Goal: Task Accomplishment & Management: Use online tool/utility

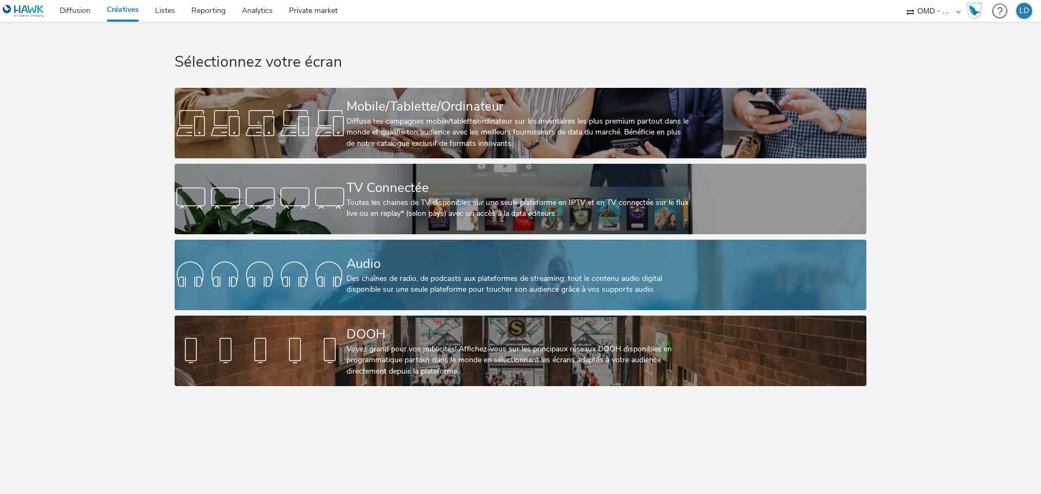
click at [347, 257] on div "Audio" at bounding box center [518, 263] width 344 height 19
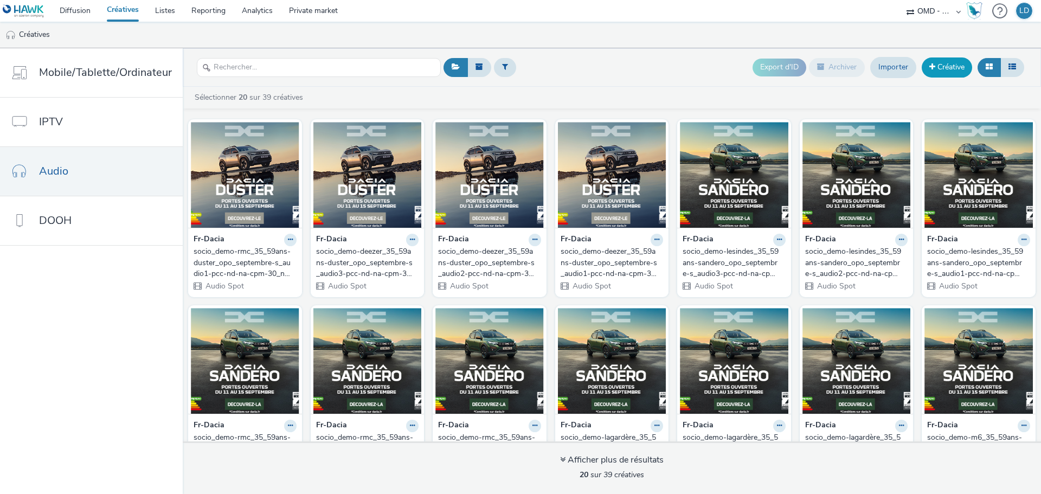
click at [947, 59] on link "Créative" at bounding box center [947, 67] width 50 height 20
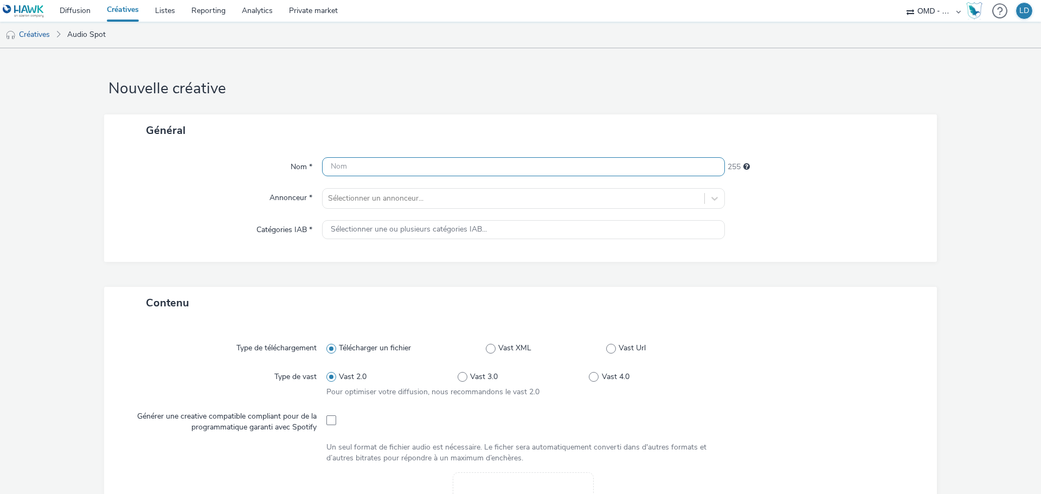
click at [350, 175] on input "text" at bounding box center [523, 166] width 403 height 19
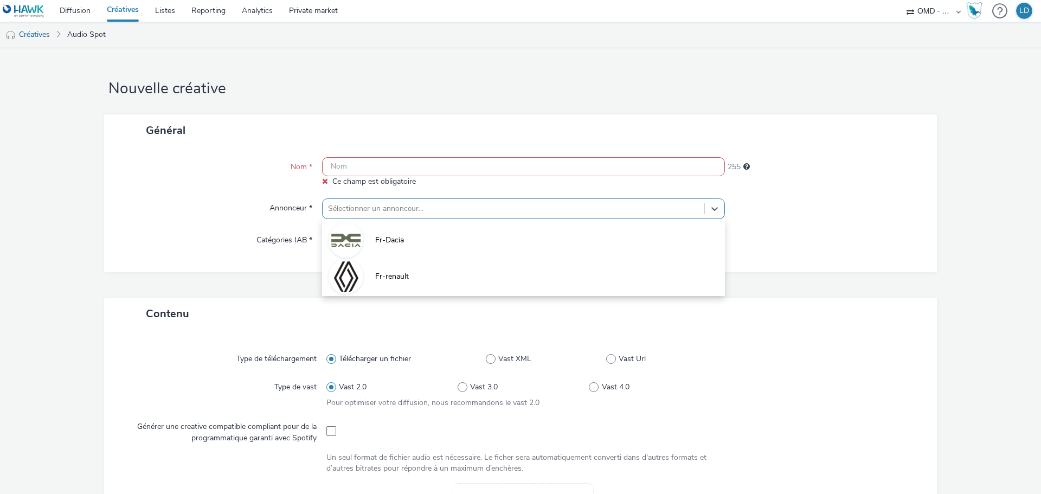
click at [360, 199] on div "Sélectionner un annonceur..." at bounding box center [523, 208] width 403 height 21
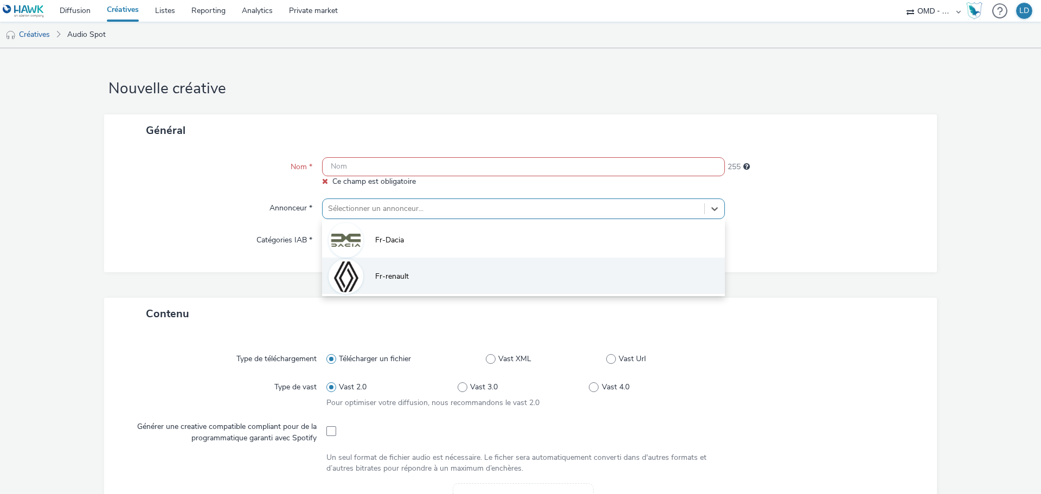
click at [384, 274] on span "Fr-renault" at bounding box center [392, 276] width 34 height 11
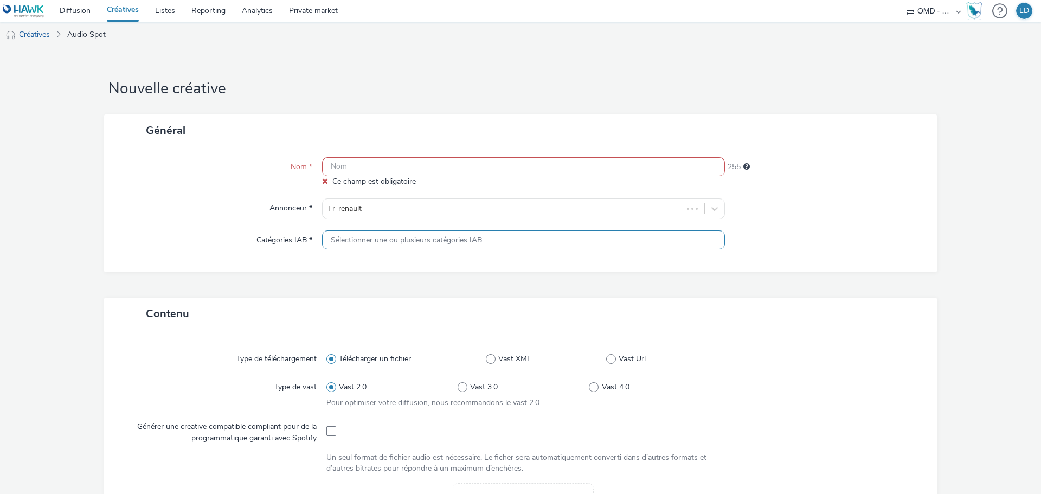
type input "[URL][DOMAIN_NAME]"
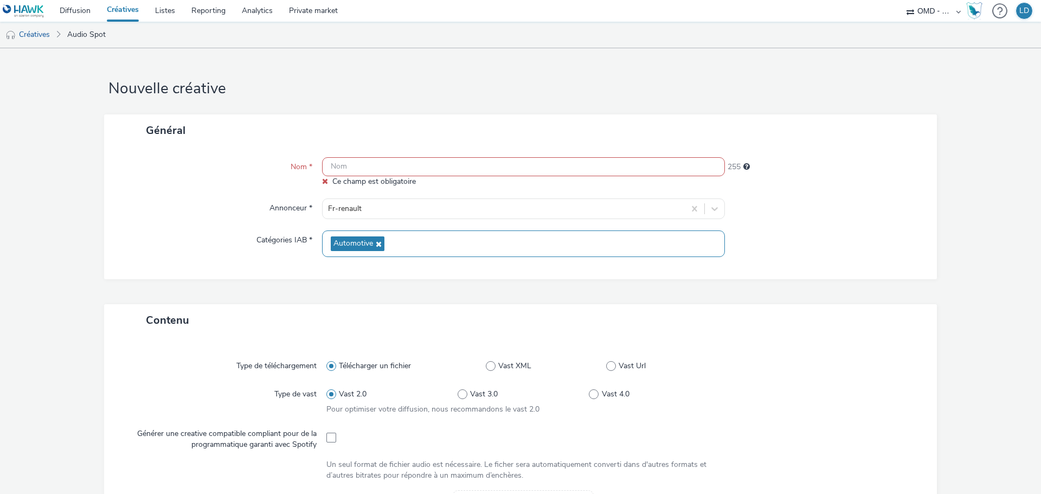
click at [359, 157] on div "Nom * Ce champ est obligatoire 255 Annonceur * Fr-renault Catégories IAB * Auto…" at bounding box center [520, 212] width 833 height 133
click at [361, 170] on input "text" at bounding box center [523, 166] width 403 height 19
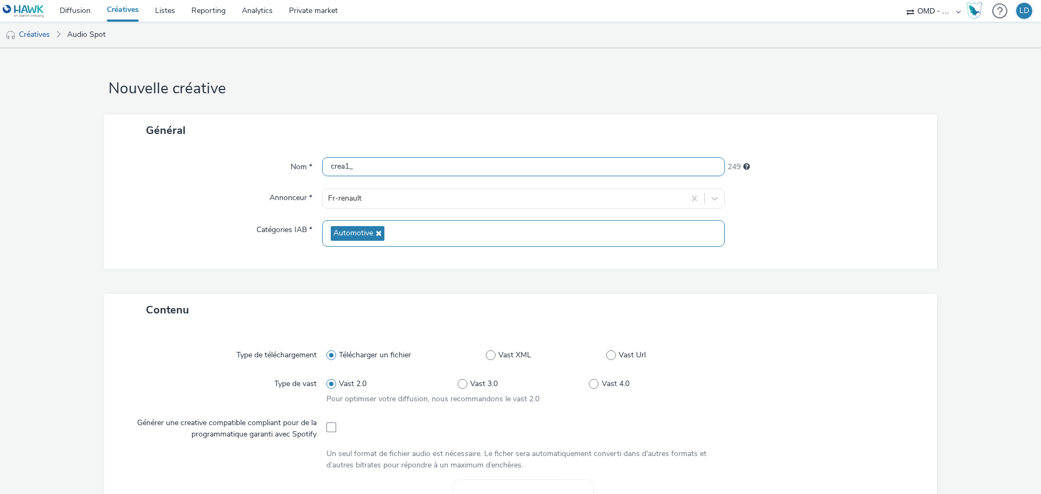
click at [372, 164] on input "crea1_" at bounding box center [523, 166] width 403 height 19
paste input "contextual-m6_ron-opo_r5_audio_septembre-s_audio-pcc-nd-na-cpm-30_noskip"
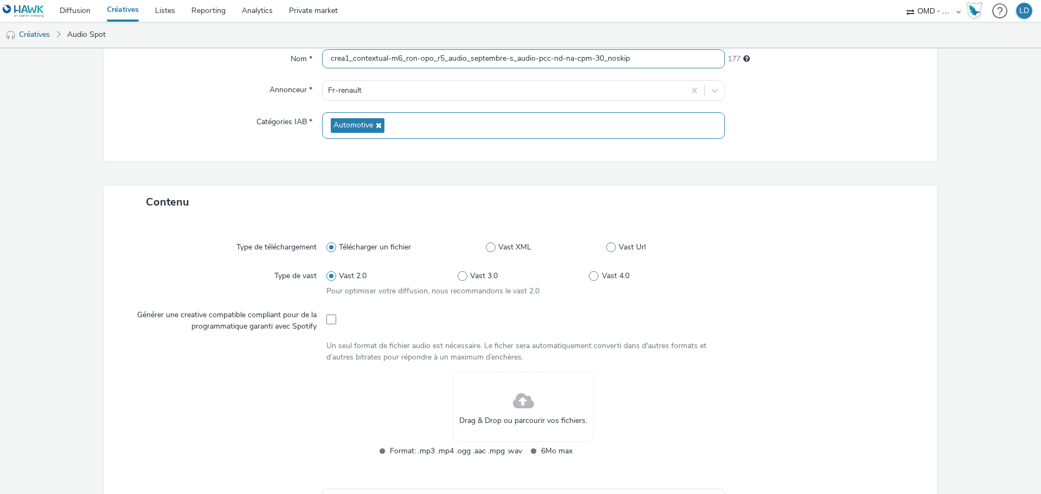
scroll to position [108, 0]
type input "crea1_contextual-m6_ron-opo_r5_audio_septembre-s_audio-pcc-nd-na-cpm-30_noskip"
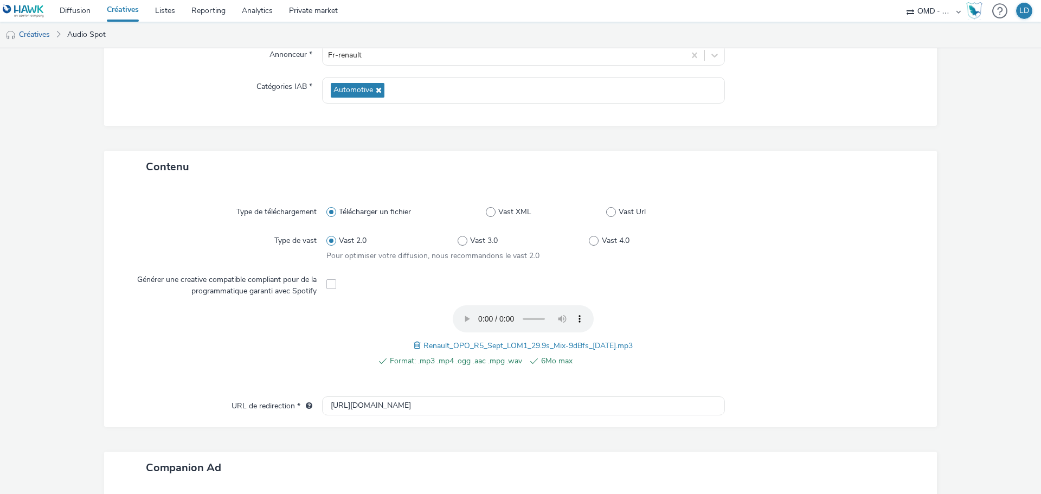
scroll to position [163, 0]
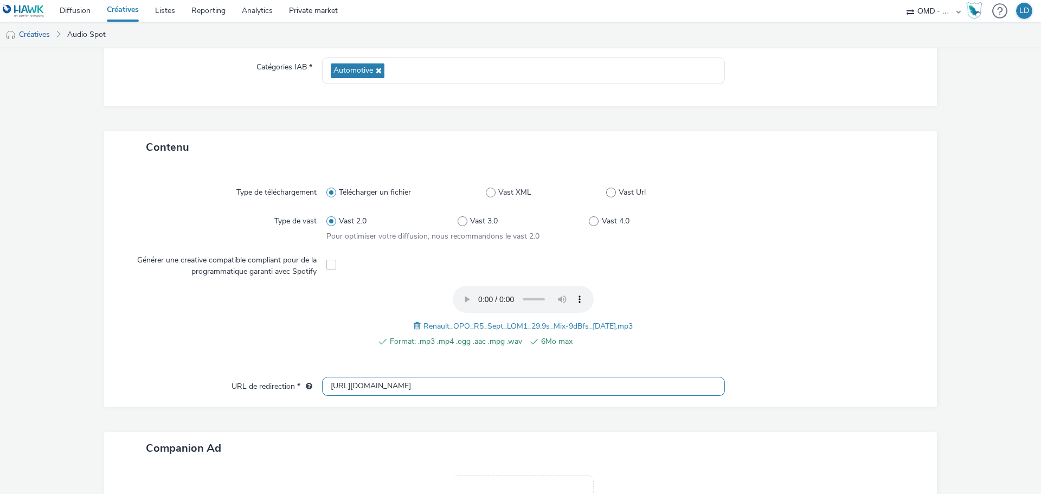
click at [371, 384] on input "[URL][DOMAIN_NAME]" at bounding box center [523, 386] width 403 height 19
paste input "s://ad.doubleclick.net/ddm/trackclk/N5648.5731497PROGIN-HAWKS0/B33993420.426718…"
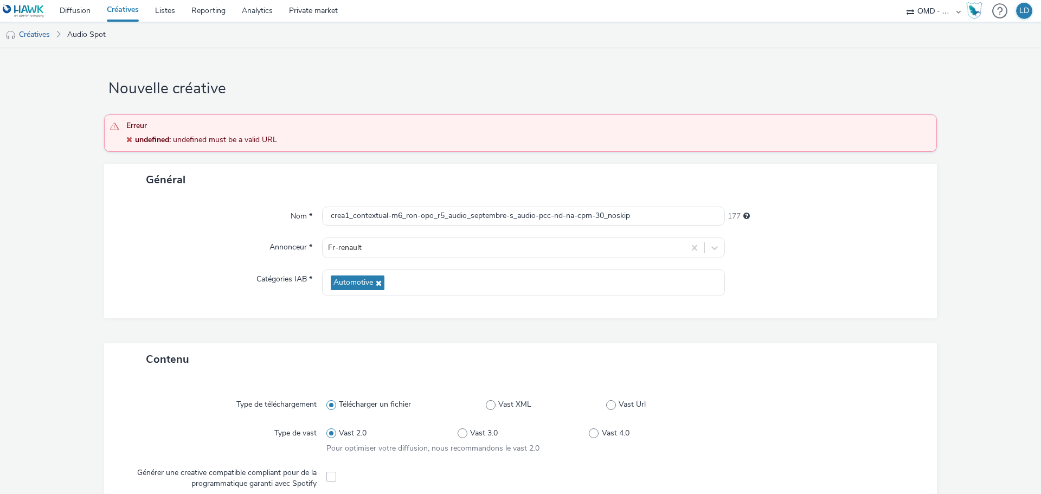
scroll to position [217, 0]
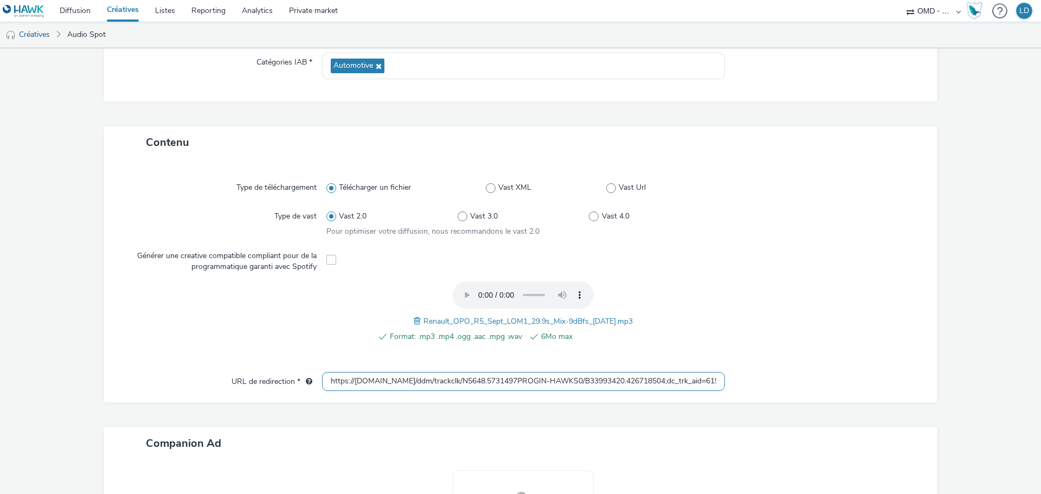
click at [326, 387] on input "https://ad.doubleclick.net/ddm/trackclk/N5648.5731497PROGIN-HAWKS0/B33993420.42…" at bounding box center [523, 381] width 403 height 19
drag, startPoint x: 603, startPoint y: 395, endPoint x: 625, endPoint y: 387, distance: 22.7
click at [625, 387] on div "Type de téléchargement Télécharger un fichier Vast XML Vast Url Type de vast Va…" at bounding box center [520, 280] width 833 height 244
drag, startPoint x: 634, startPoint y: 373, endPoint x: 822, endPoint y: 369, distance: 187.6
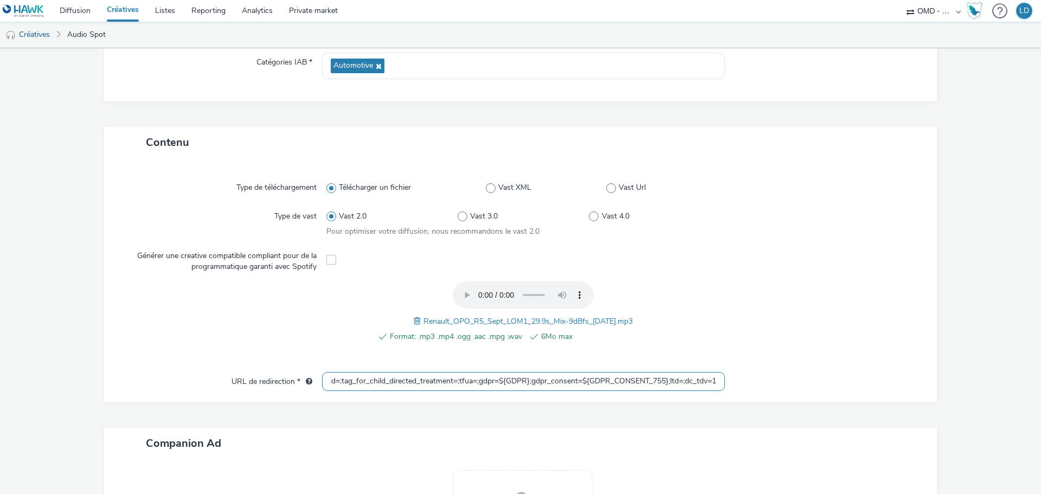
click at [822, 369] on div "Type de téléchargement Télécharger un fichier Vast XML Vast Url Type de vast Va…" at bounding box center [520, 280] width 833 height 244
click at [709, 388] on input "https://ad.doubleclick.net/ddm/trackclk/N5648.5731497PROGIN-HAWKS0/B33993420.42…" at bounding box center [523, 381] width 403 height 19
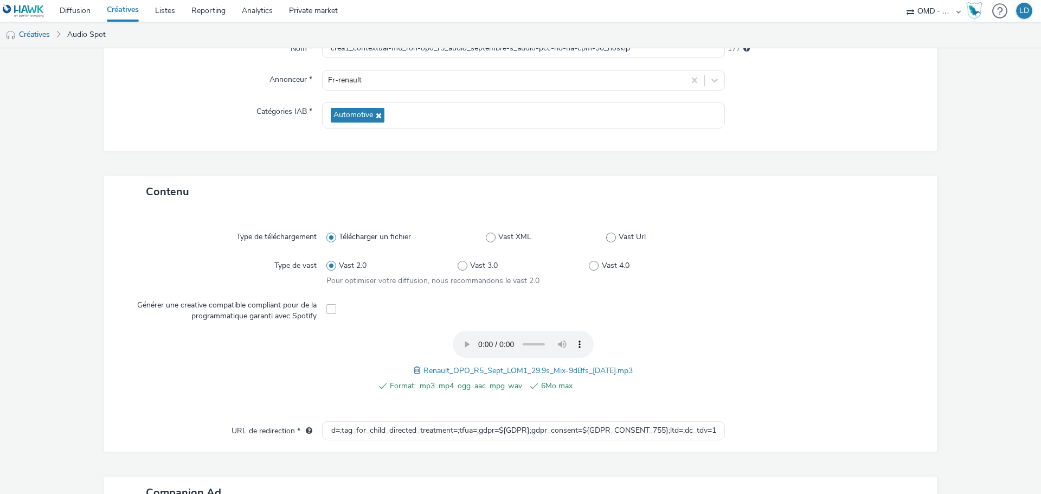
scroll to position [0, 0]
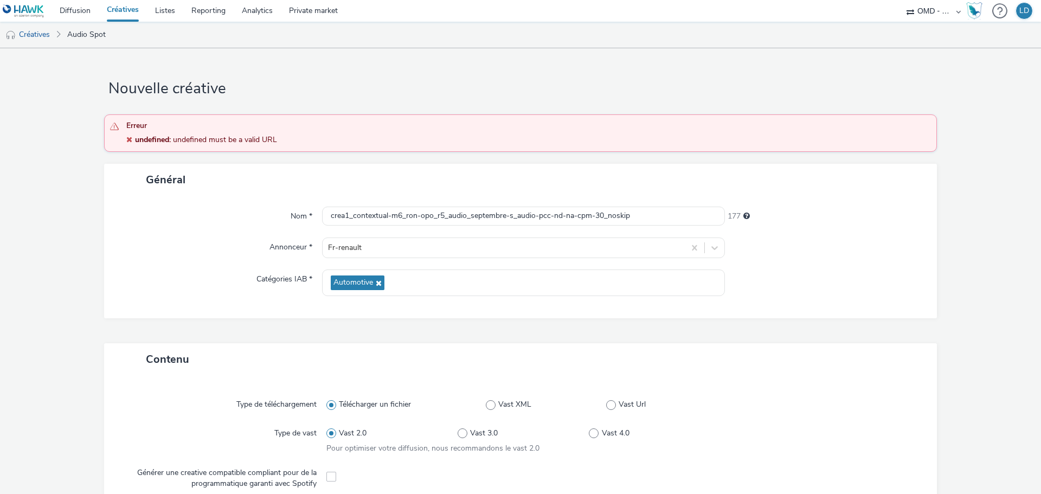
click at [788, 331] on form "Nouvelle créative Erreur undefined : undefined must be a valid URL Général Nom …" at bounding box center [520, 455] width 1041 height 815
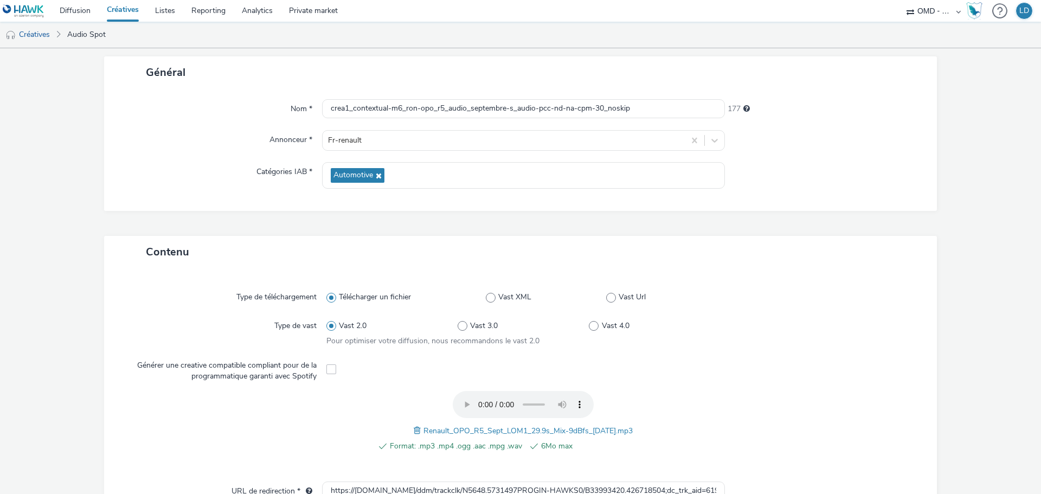
scroll to position [217, 0]
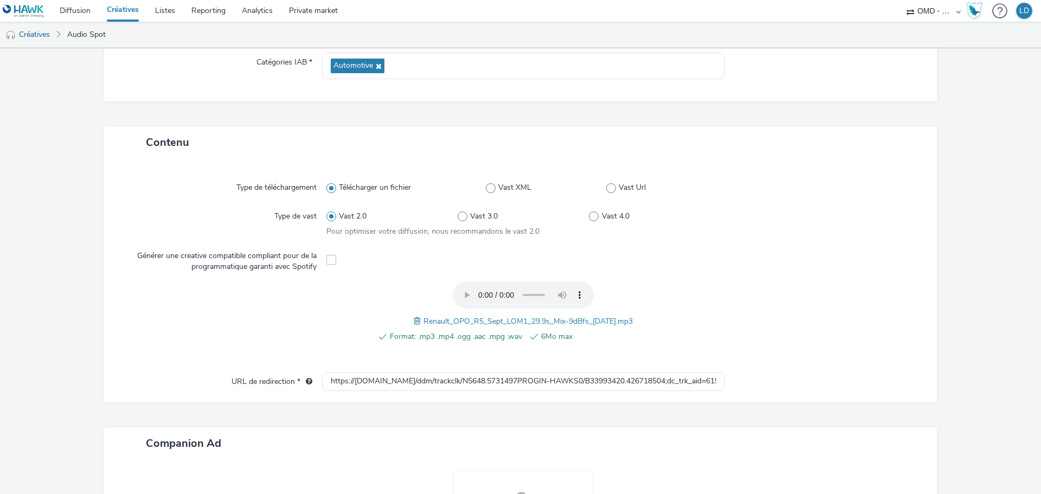
click at [414, 323] on span at bounding box center [419, 321] width 10 height 12
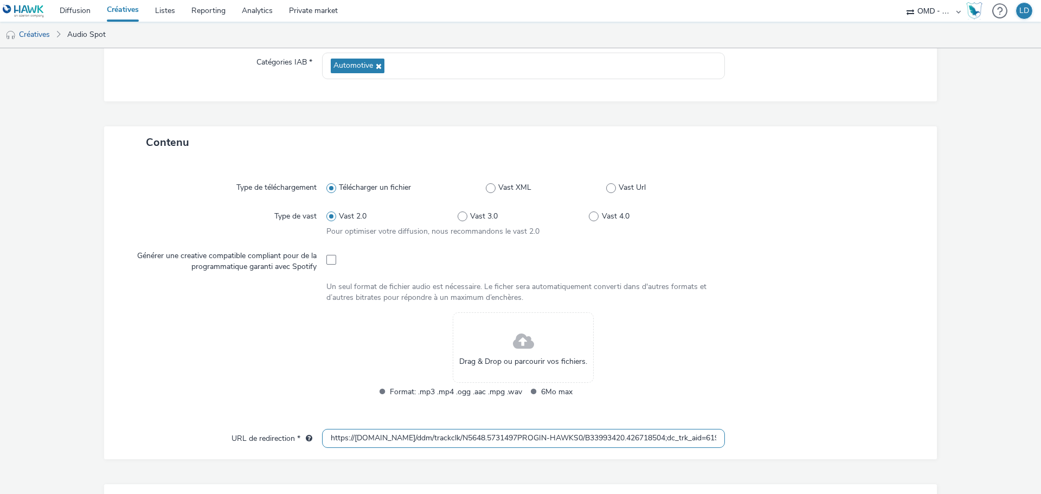
click at [396, 438] on input "https://ad.doubleclick.net/ddm/trackclk/N5648.5731497PROGIN-HAWKS0/B33993420.42…" at bounding box center [523, 438] width 403 height 19
paste input "www.renault.fr/vehicules-electriques/r5-e-tech-electrique.html?utm_medium=displ…"
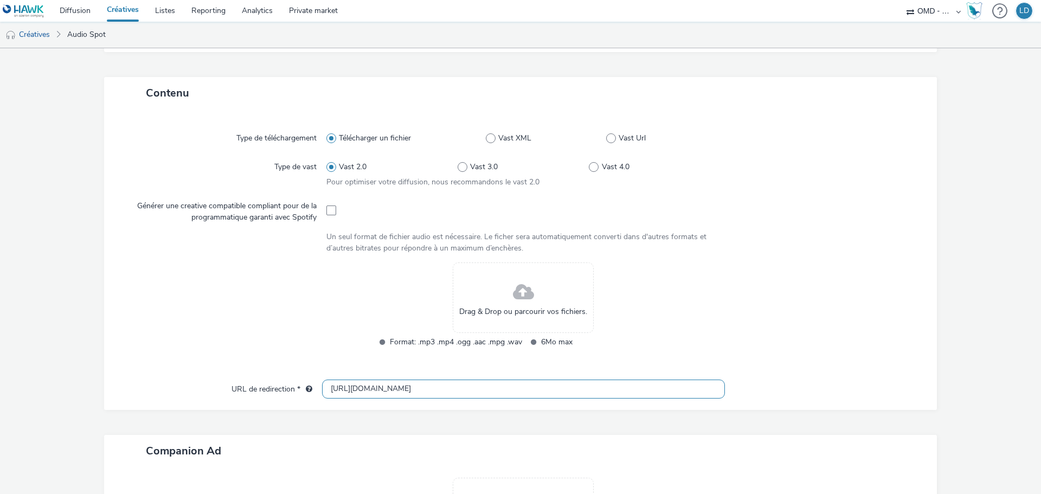
scroll to position [168, 0]
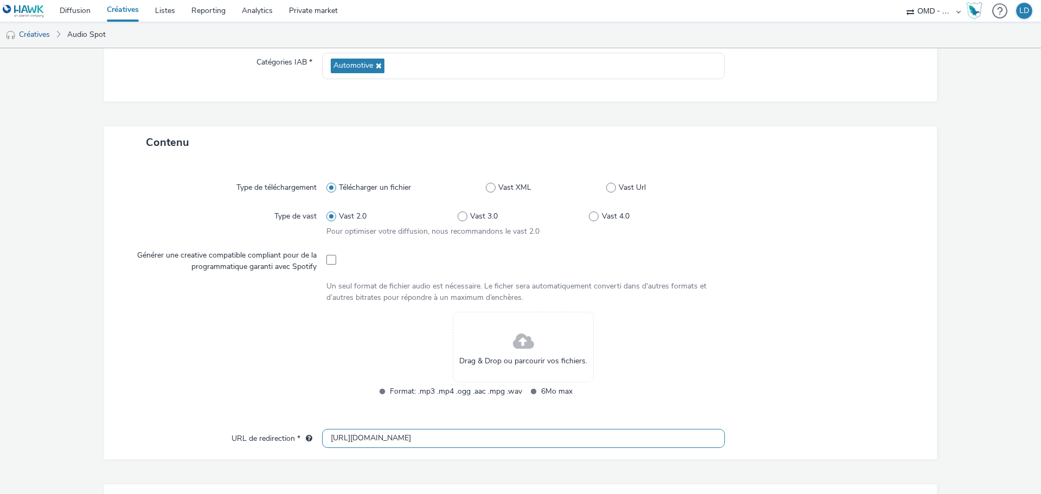
type input "https://www.renault.fr/vehicules-electriques/r5-e-tech-electrique.html?utm_medi…"
click at [821, 338] on div at bounding box center [818, 362] width 197 height 100
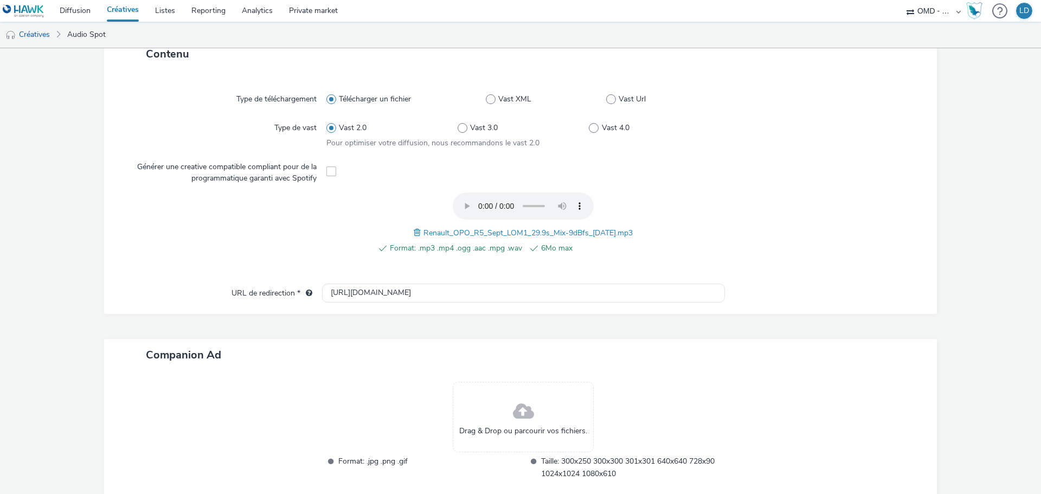
scroll to position [319, 0]
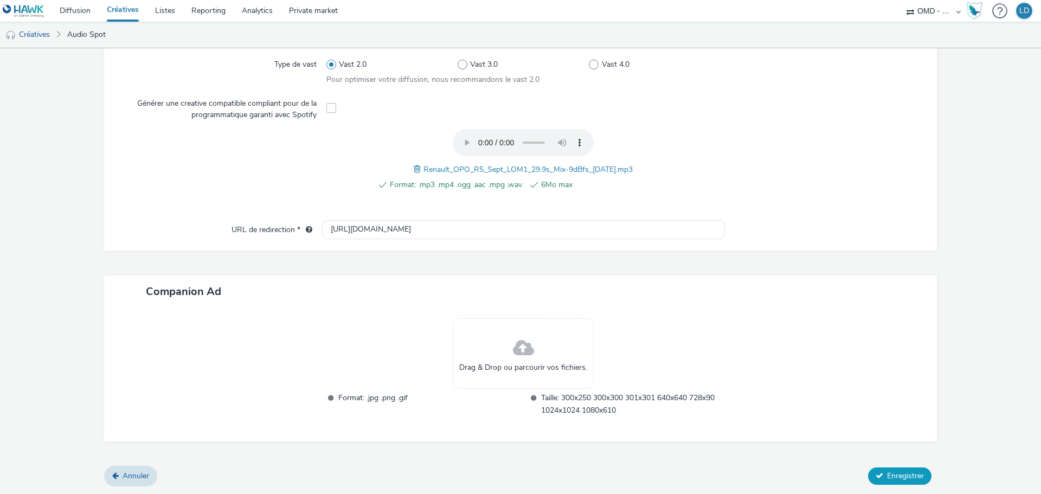
click at [906, 473] on span "Enregistrer" at bounding box center [905, 476] width 37 height 10
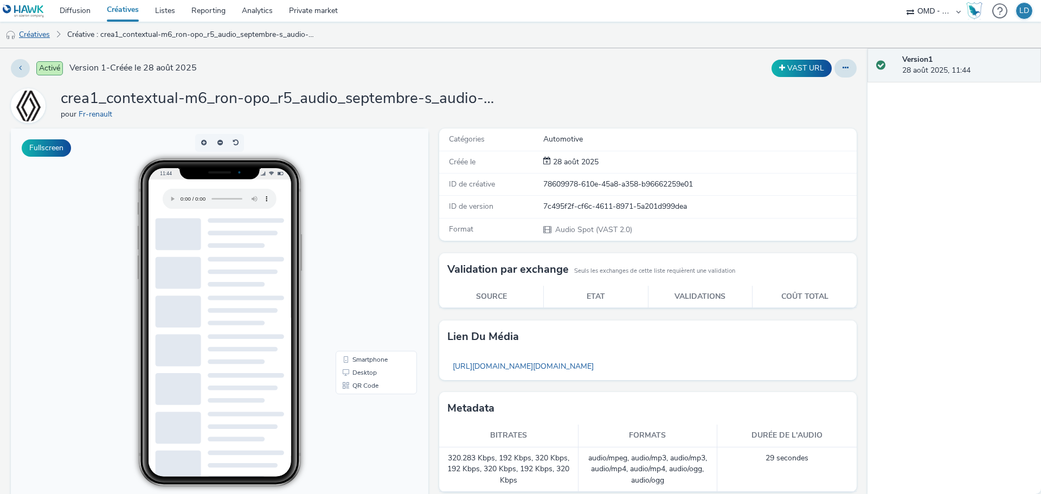
click at [34, 36] on link "Créatives" at bounding box center [27, 35] width 55 height 26
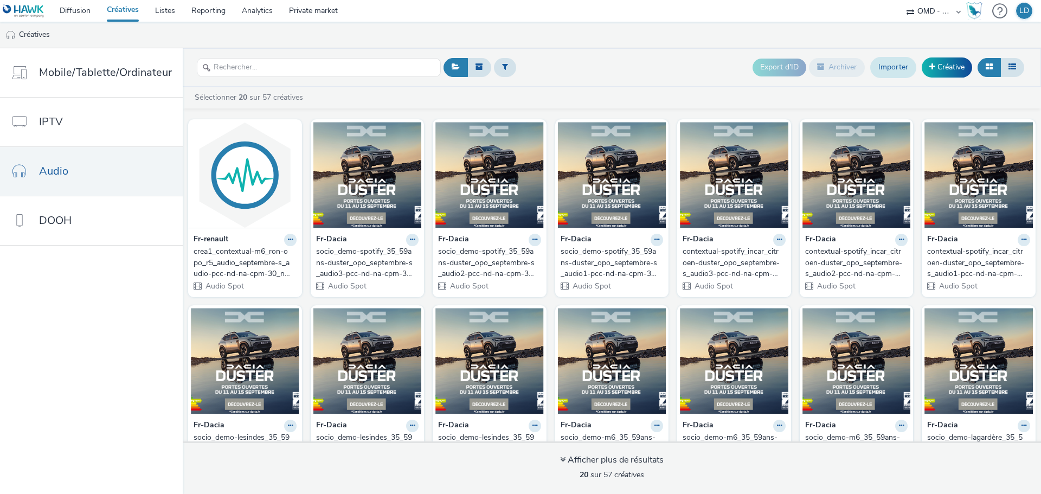
click at [879, 72] on link "Importer" at bounding box center [893, 67] width 46 height 21
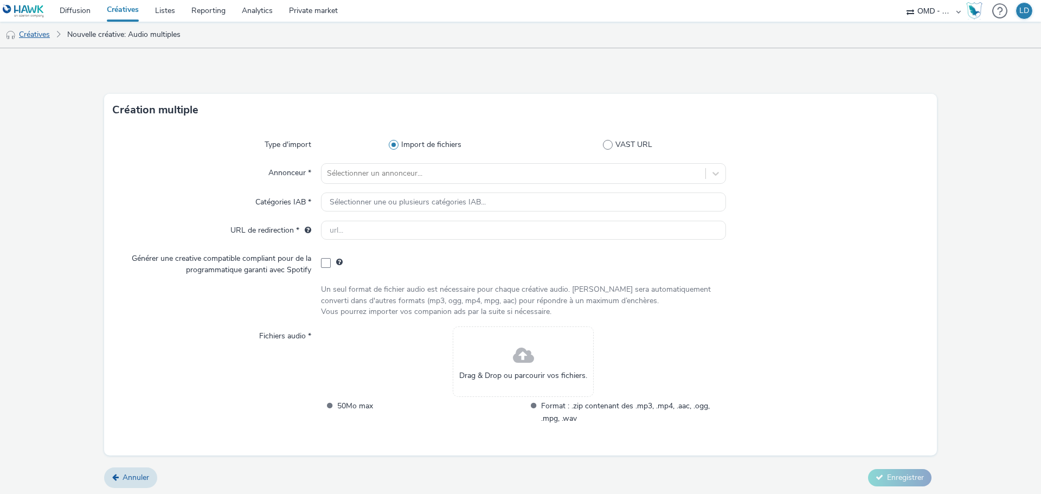
click at [50, 35] on link "Créatives" at bounding box center [27, 35] width 55 height 26
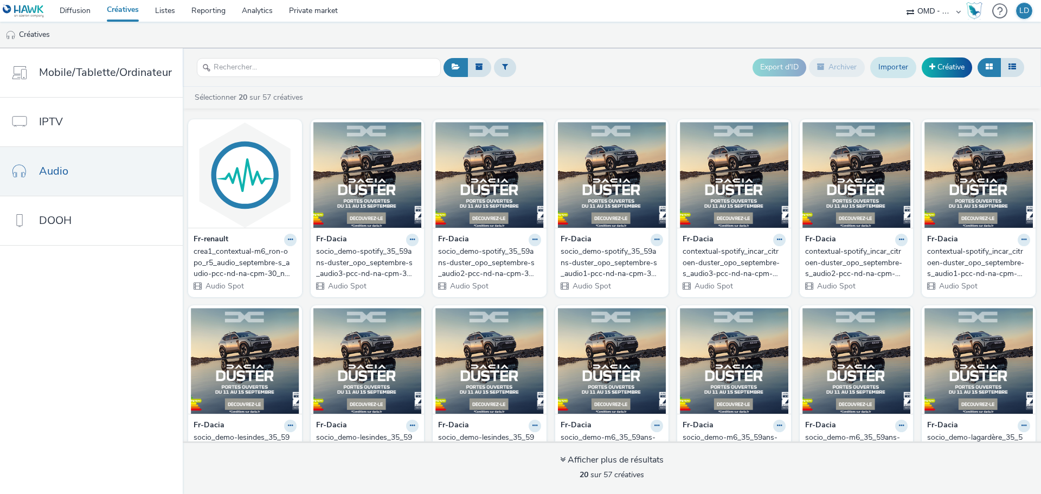
click at [904, 73] on link "Importer" at bounding box center [893, 67] width 46 height 21
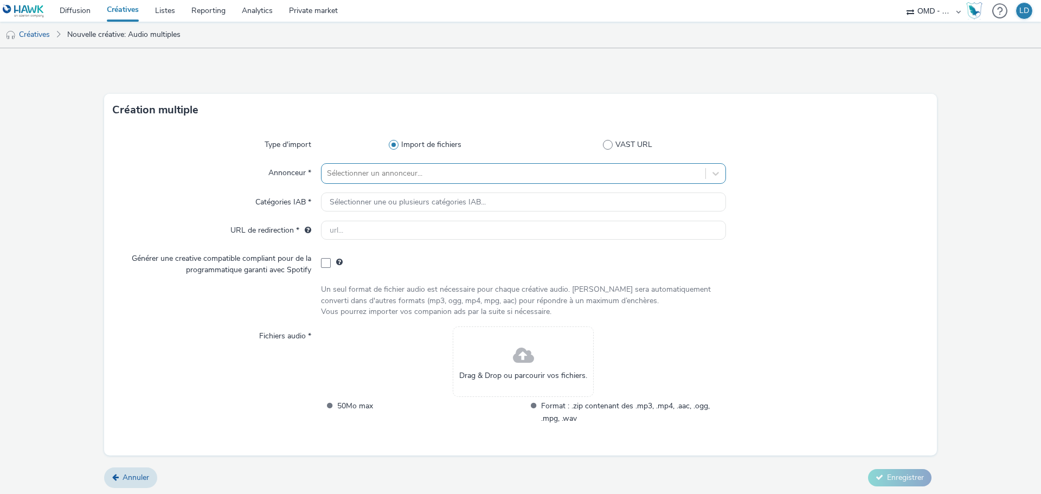
click at [342, 173] on div at bounding box center [513, 173] width 373 height 13
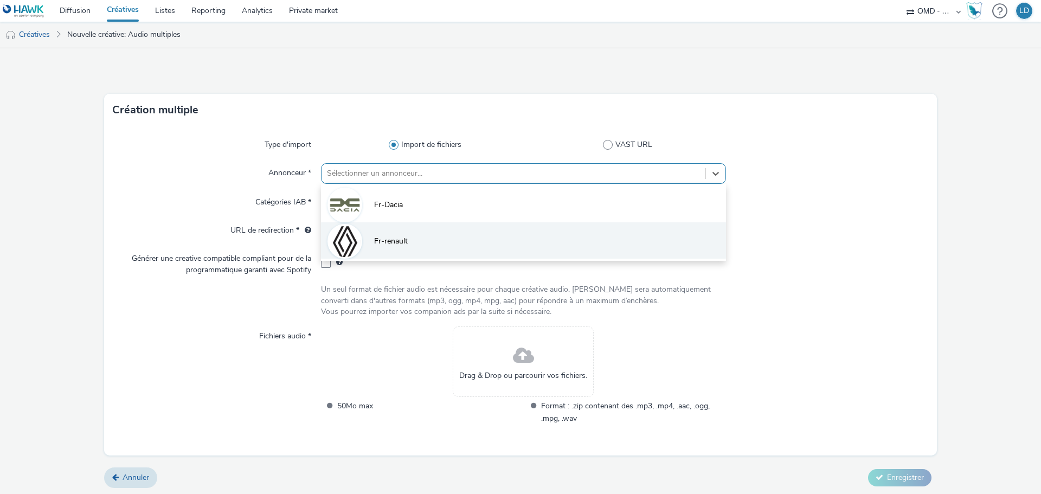
click at [381, 228] on li "Fr-renault" at bounding box center [523, 240] width 405 height 36
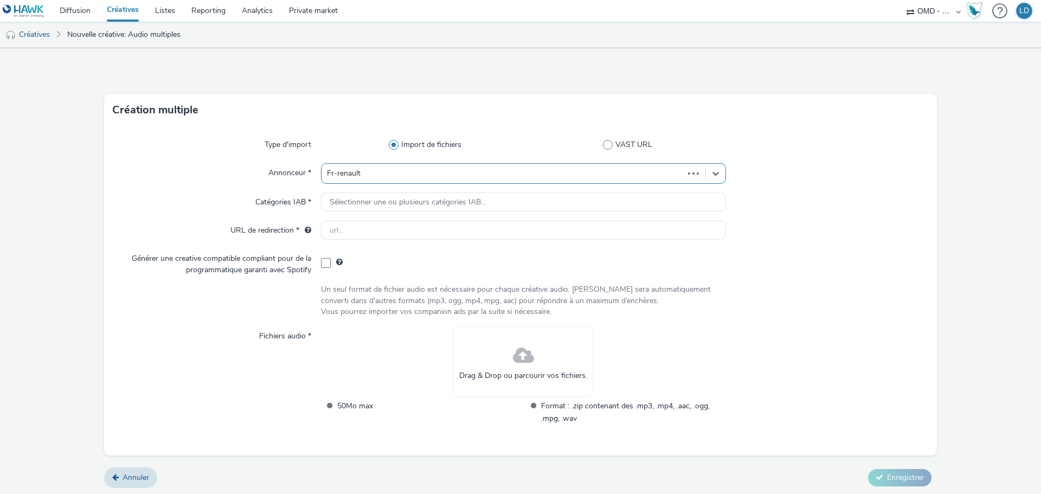
type input "[URL][DOMAIN_NAME]"
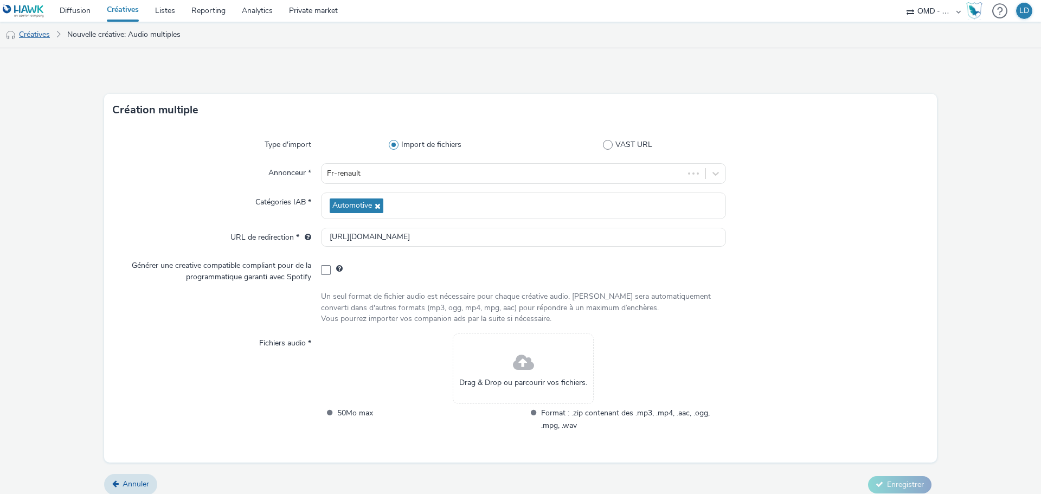
click at [44, 41] on link "Créatives" at bounding box center [27, 35] width 55 height 26
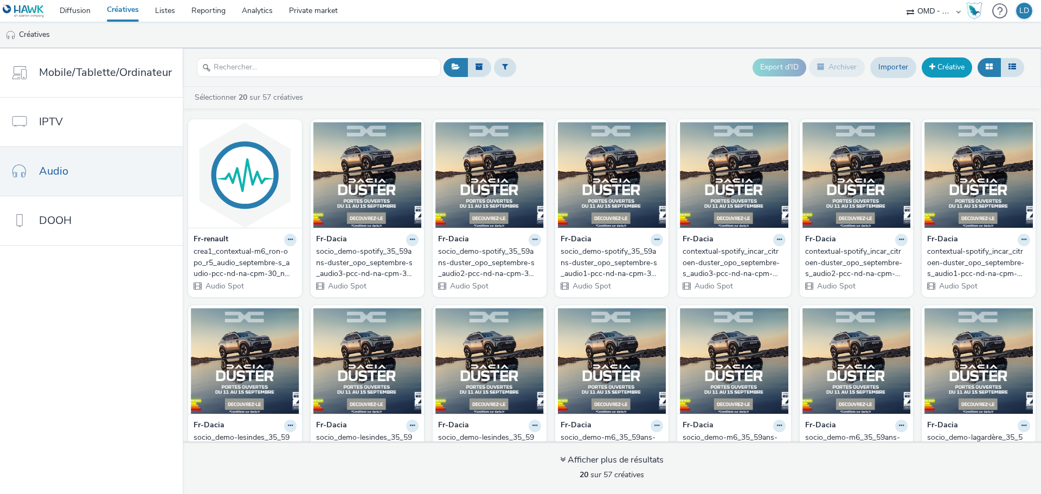
click at [949, 73] on link "Créative" at bounding box center [947, 67] width 50 height 20
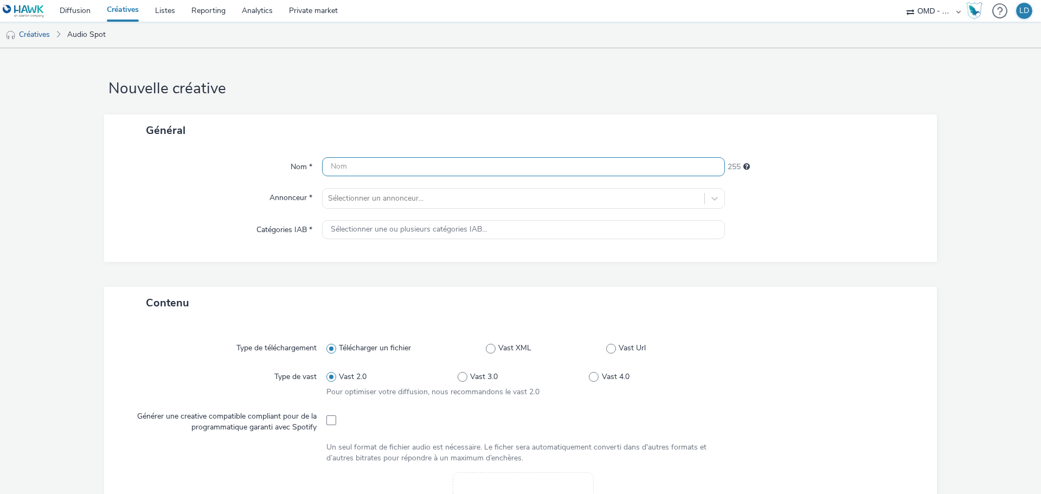
click at [332, 170] on input "text" at bounding box center [523, 166] width 403 height 19
type input "crea2_"
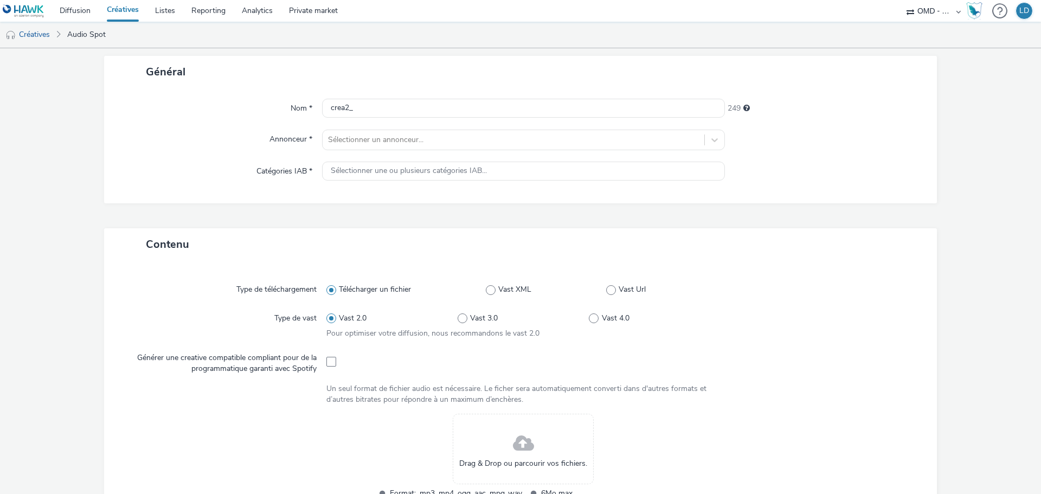
scroll to position [163, 0]
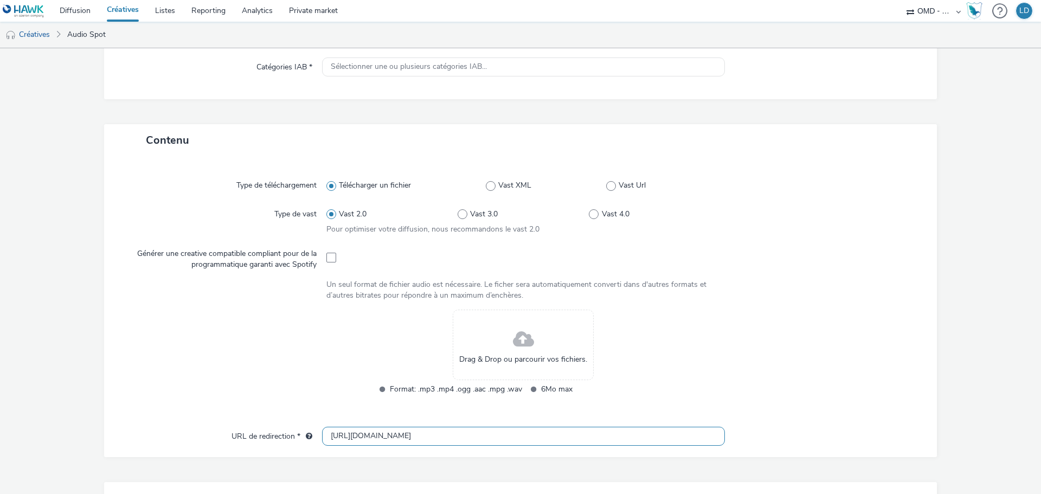
click at [394, 442] on input "[URL][DOMAIN_NAME]" at bounding box center [523, 436] width 403 height 19
paste input "s://www.renault.fr/vehicules-electriques/r5-e-tech-electrique.html?utm_medium=d…"
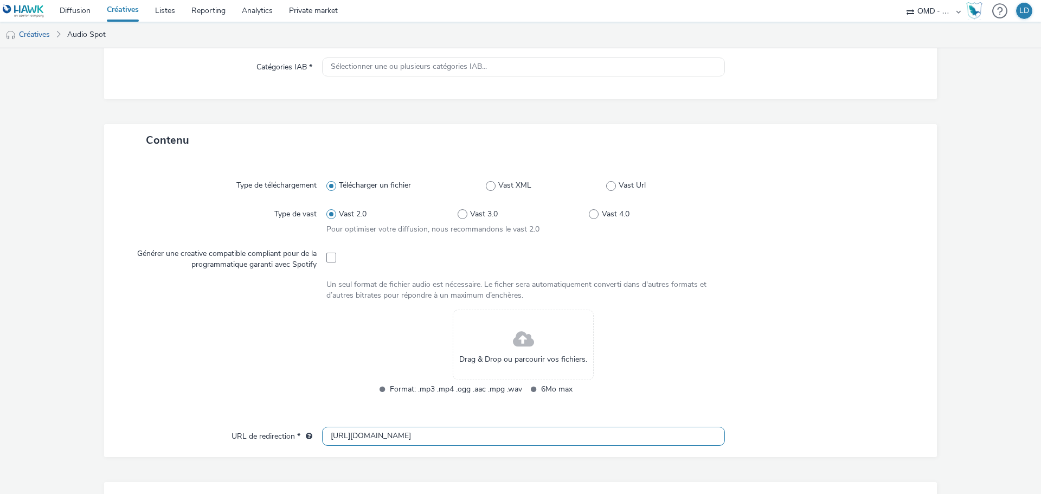
type input "https://www.renault.fr/vehicules-electriques/r5-e-tech-electrique.html?utm_medi…"
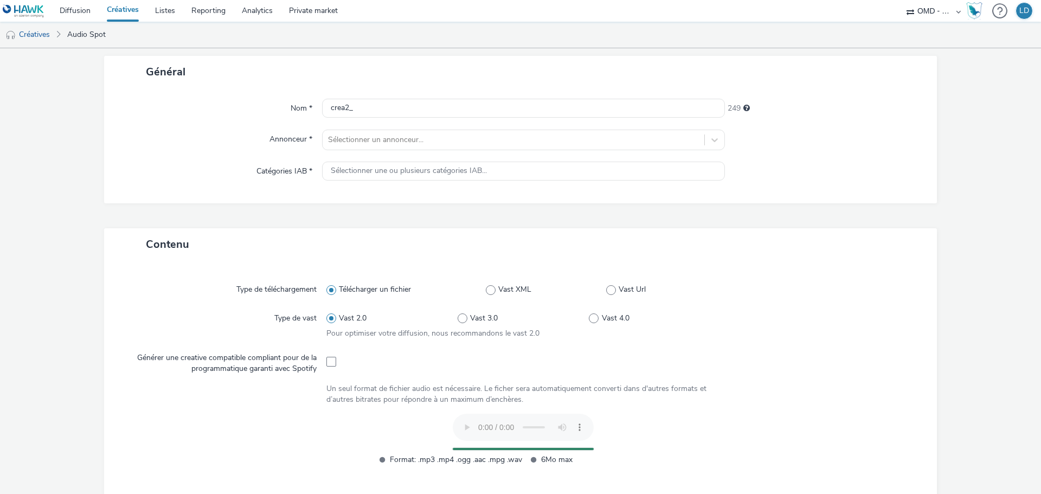
scroll to position [54, 0]
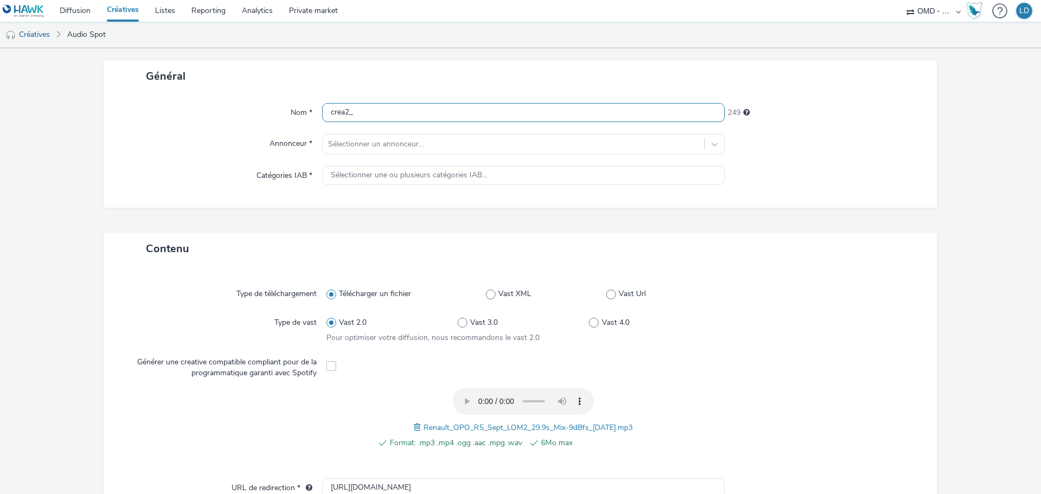
click at [386, 111] on input "crea2_" at bounding box center [523, 112] width 403 height 19
paste input "contextual-m6_ron-opo_r5_audio_septembre-s_audio-pcc-nd-na-cpm-30_noskip"
type input "crea2_contextual-m6_ron-opo_r5_audio_septembre-s_audio-pcc-nd-na-cpm-30_noskip"
click at [382, 144] on div at bounding box center [513, 144] width 371 height 13
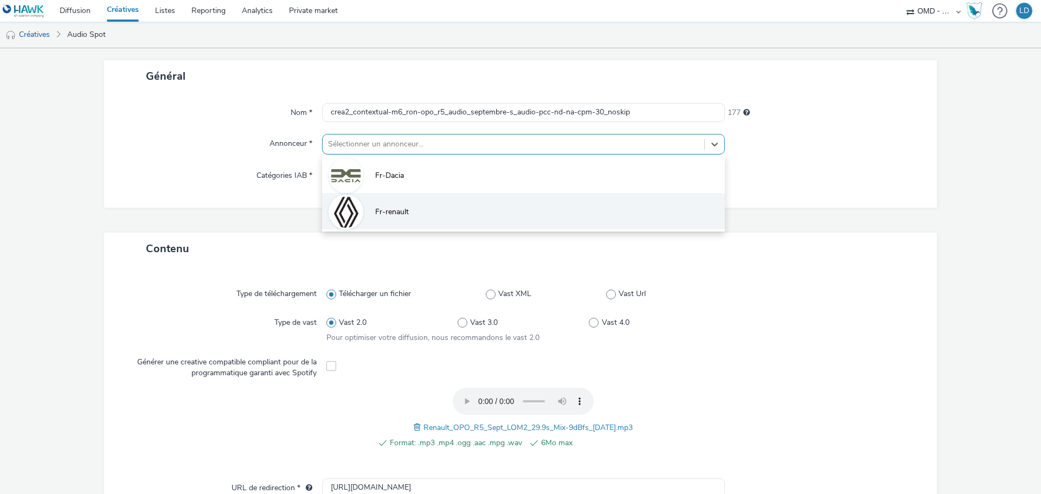
click at [375, 215] on span "Fr-renault" at bounding box center [392, 212] width 34 height 11
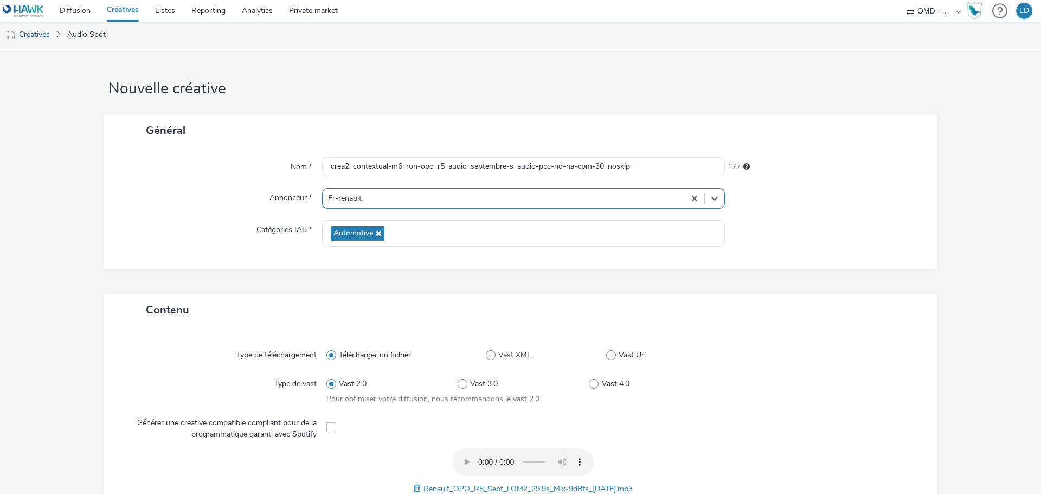
scroll to position [217, 0]
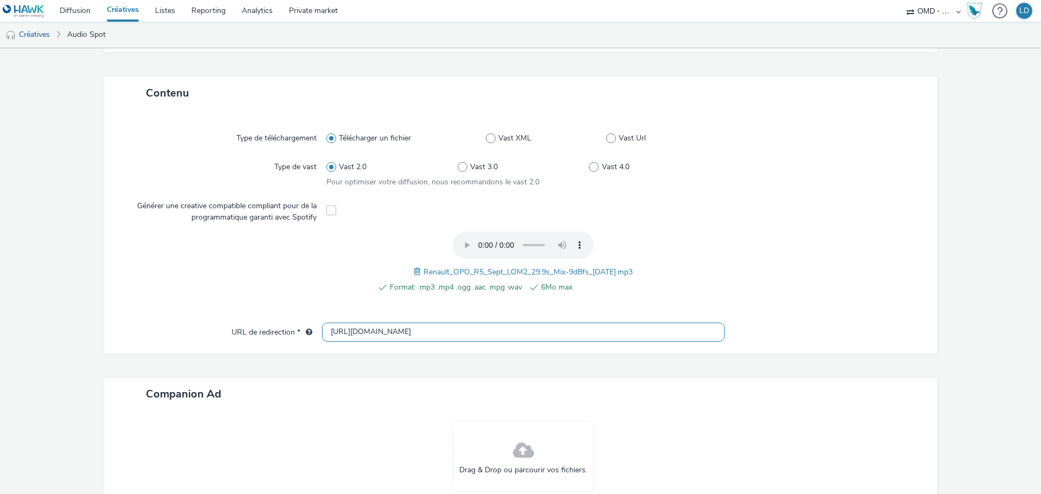
click at [343, 329] on input "[URL][DOMAIN_NAME]" at bounding box center [523, 332] width 403 height 19
paste input "s://ad.doubleclick.net/ddm/trackclk/N5648.5731497PROGIN-HAWKS0/B33993420.426718…"
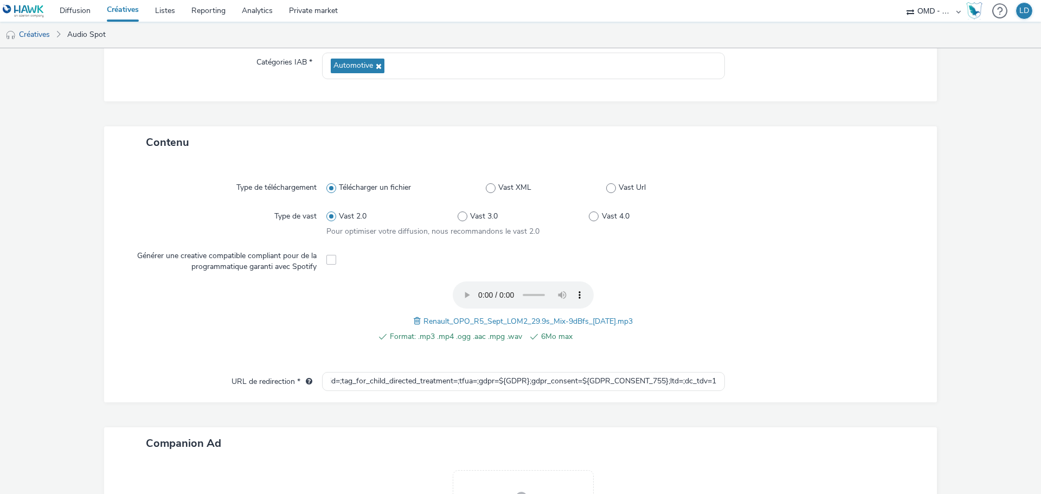
scroll to position [0, 0]
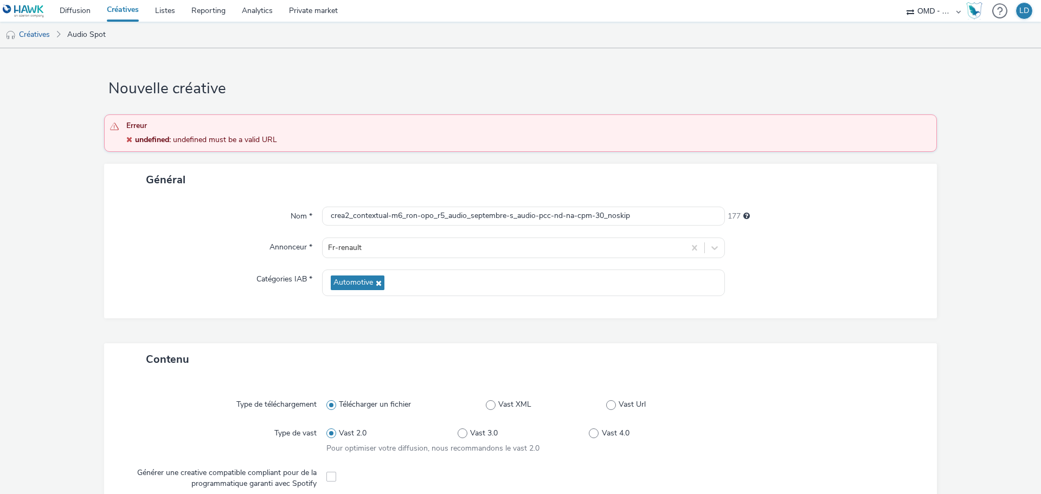
click at [803, 280] on form "Nouvelle créative Erreur undefined : undefined must be a valid URL Général Nom …" at bounding box center [520, 455] width 1041 height 815
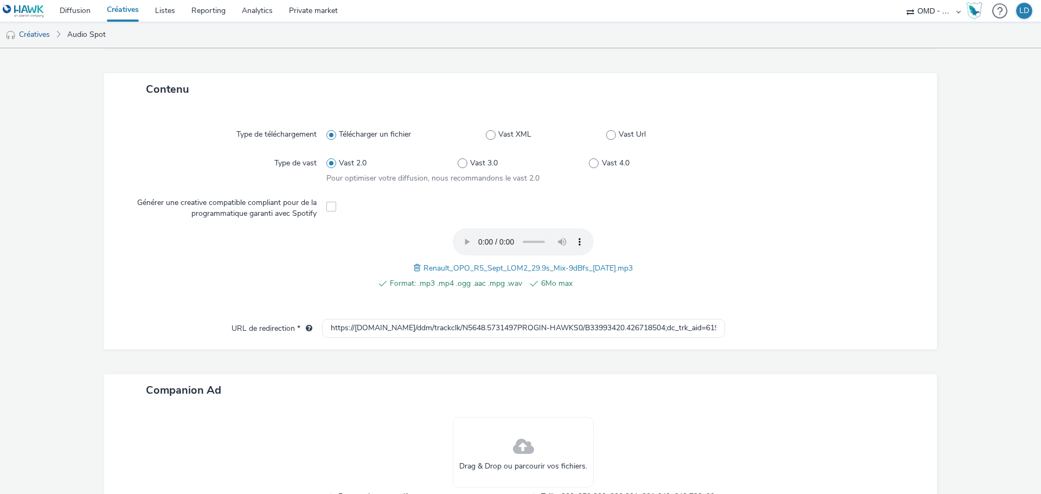
scroll to position [271, 0]
click at [411, 307] on div "Type de téléchargement Télécharger un fichier Vast XML Vast Url Type de vast Va…" at bounding box center [520, 216] width 811 height 203
click at [405, 336] on input "https://ad.doubleclick.net/ddm/trackclk/N5648.5731497PROGIN-HAWKS0/B33993420.42…" at bounding box center [523, 327] width 403 height 19
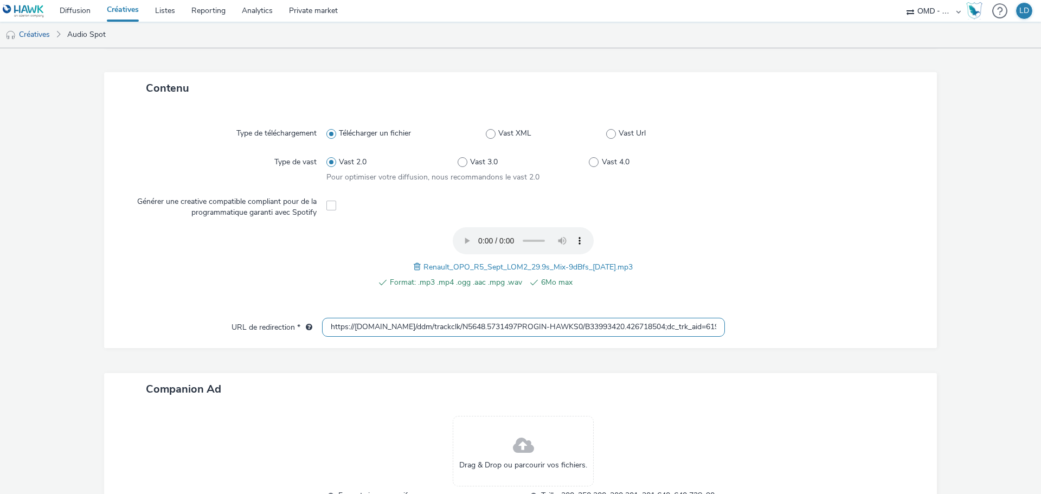
paste input "www.renault.fr/vehicules-electriques/r5-e-tech-electrique.html?utm_medium=displ…"
type input "https://www.renault.fr/vehicules-electriques/r5-e-tech-electrique.html?utm_medi…"
click at [326, 330] on input "https://www.renault.fr/vehicules-electriques/r5-e-tech-electrique.html?utm_medi…" at bounding box center [523, 327] width 403 height 19
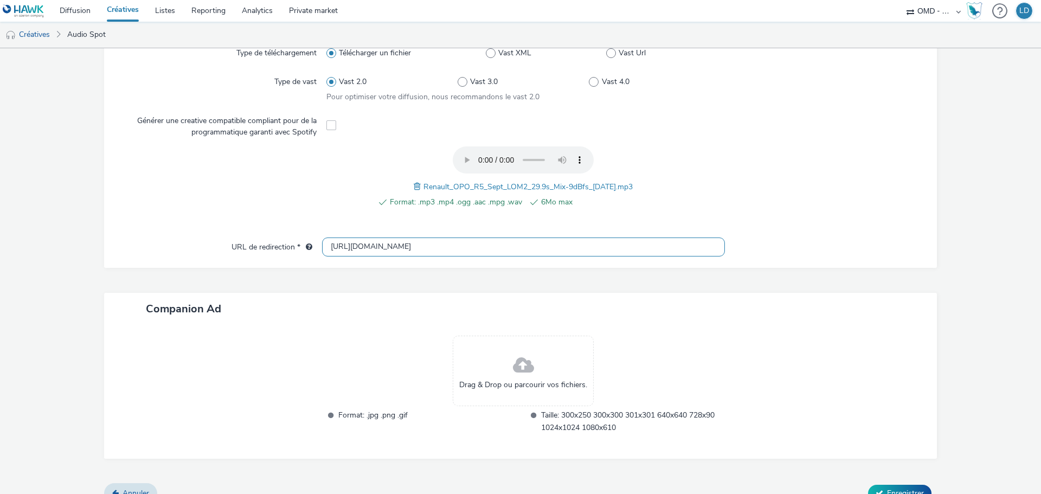
scroll to position [319, 0]
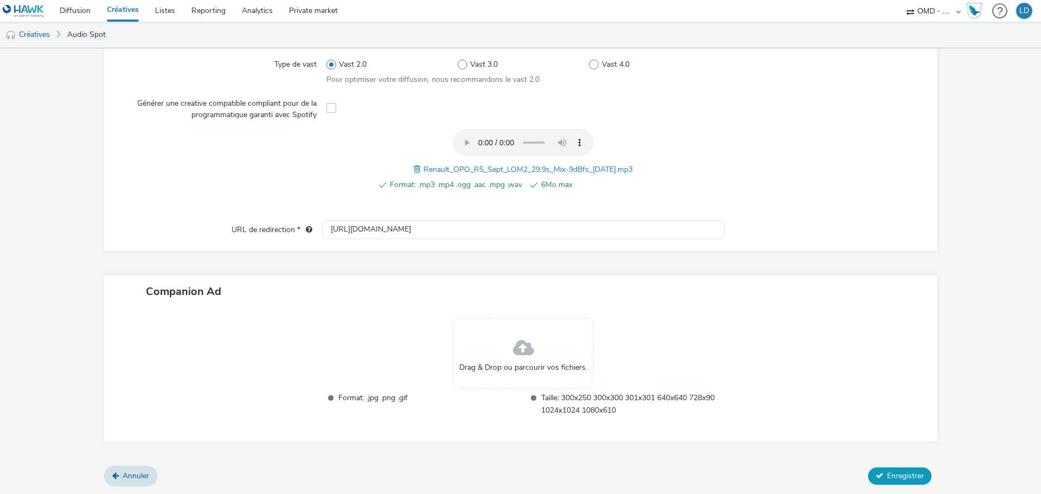
click at [909, 475] on span "Enregistrer" at bounding box center [905, 476] width 37 height 10
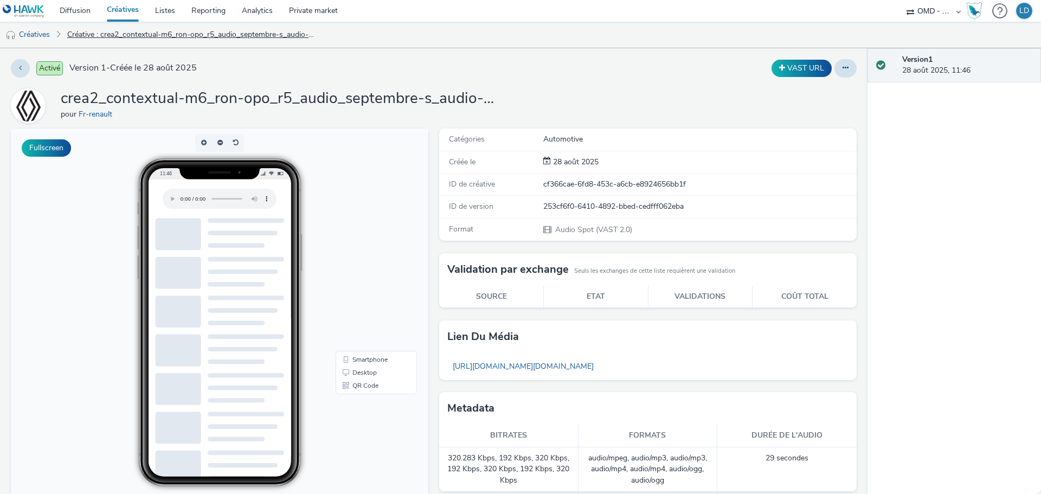
click at [233, 40] on link "Créative : crea2_contextual-m6_ron-opo_r5_audio_septembre-s_audio-pcc-nd-na-cpm…" at bounding box center [192, 35] width 260 height 26
click at [184, 36] on link "Créative : crea2_contextual-m6_ron-opo_r5_audio_septembre-s_audio-pcc-nd-na-cpm…" at bounding box center [192, 35] width 260 height 26
click at [17, 70] on button at bounding box center [20, 68] width 19 height 18
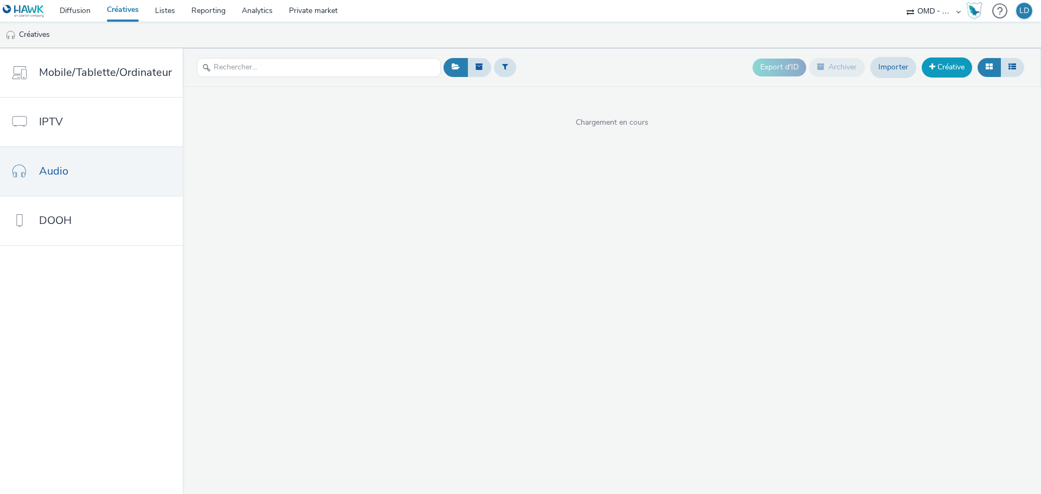
click at [945, 72] on link "Créative" at bounding box center [947, 67] width 50 height 20
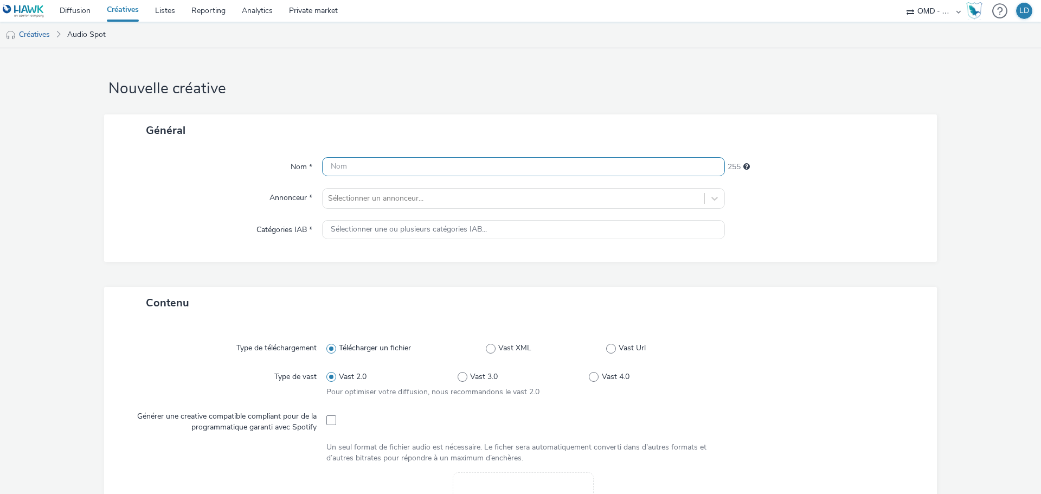
click at [339, 162] on input "text" at bounding box center [523, 166] width 403 height 19
click at [407, 166] on input "cre3_" at bounding box center [523, 166] width 403 height 19
paste input "contextual-m6_ron-opo_r5_audio_septembre-s_audio-pcc-nd-na-cpm-30_noskip"
type input "cre3_contextual-m6_ron-opo_r5_audio_septembre-s_audio-pcc-nd-na-cpm-30_noskip"
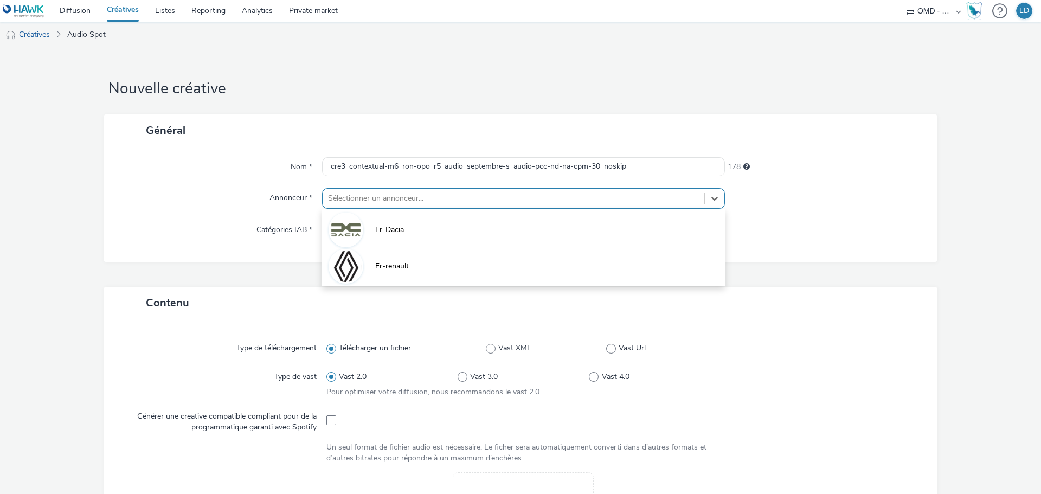
click at [343, 208] on div "Sélectionner un annonceur..." at bounding box center [523, 198] width 403 height 21
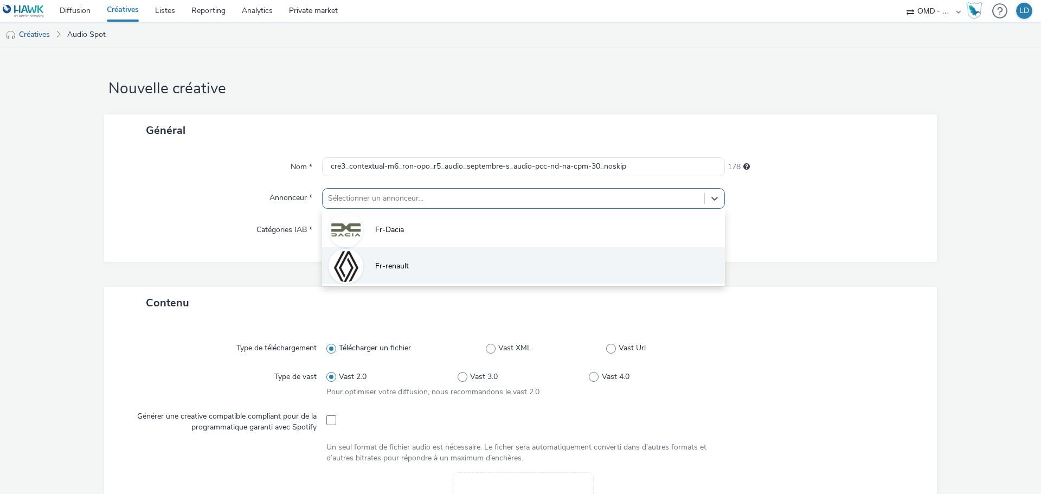
click at [385, 267] on span "Fr-renault" at bounding box center [392, 266] width 34 height 11
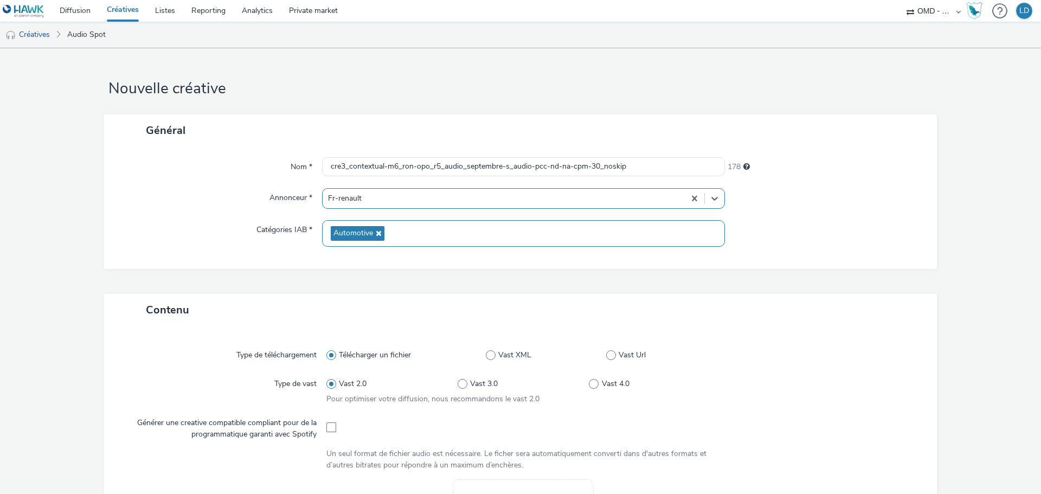
click at [345, 240] on span "Automotive" at bounding box center [358, 233] width 54 height 15
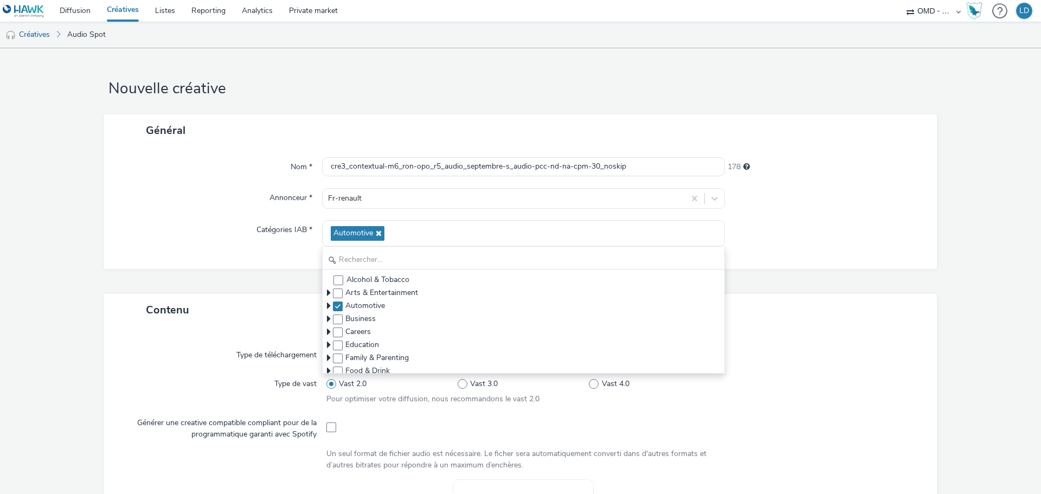
drag, startPoint x: 966, startPoint y: 226, endPoint x: 738, endPoint y: 266, distance: 231.7
click at [964, 227] on form "Nouvelle créative Général Nom * cre3_contextual-m6_ron-opo_r5_audio_septembre-s…" at bounding box center [520, 459] width 1041 height 822
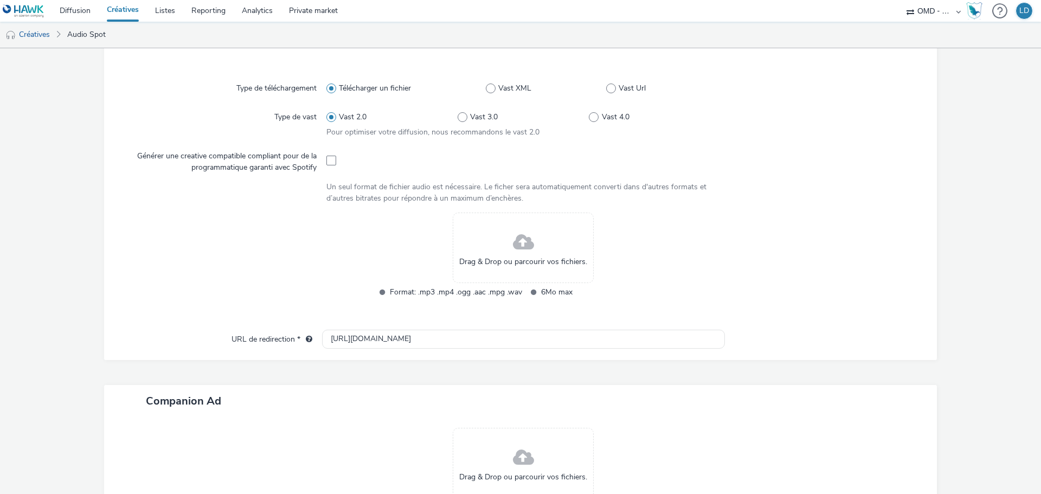
scroll to position [271, 0]
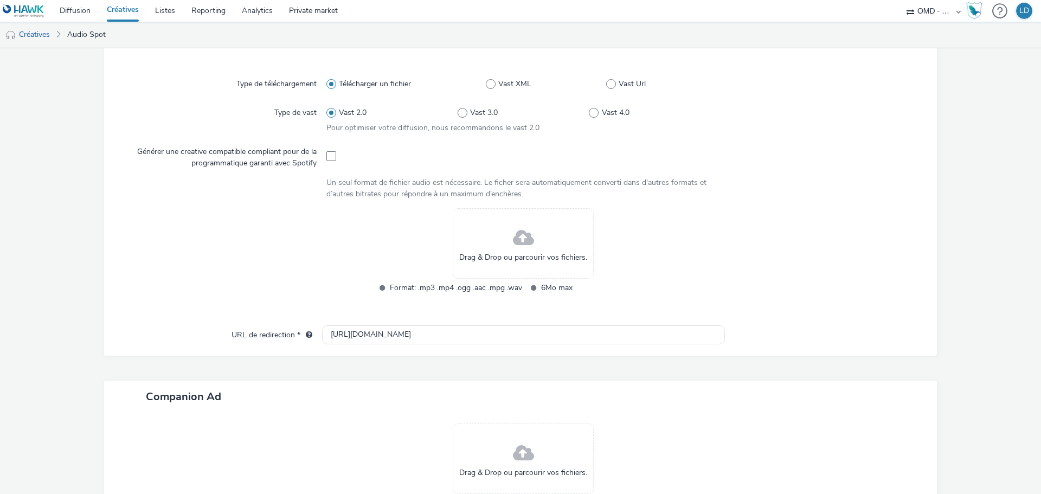
click at [486, 240] on div "Drag & Drop ou parcourir vos fichiers." at bounding box center [523, 243] width 141 height 70
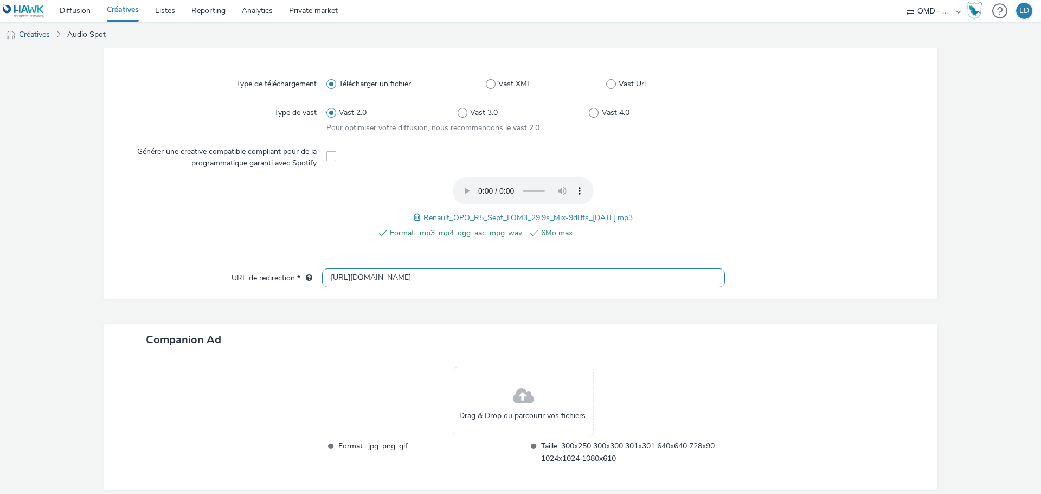
click at [436, 276] on input "[URL][DOMAIN_NAME]" at bounding box center [523, 277] width 403 height 19
paste input "s://www.renault.fr/vehicules-electriques/r5-e-tech-electrique.html?utm_medium=d…"
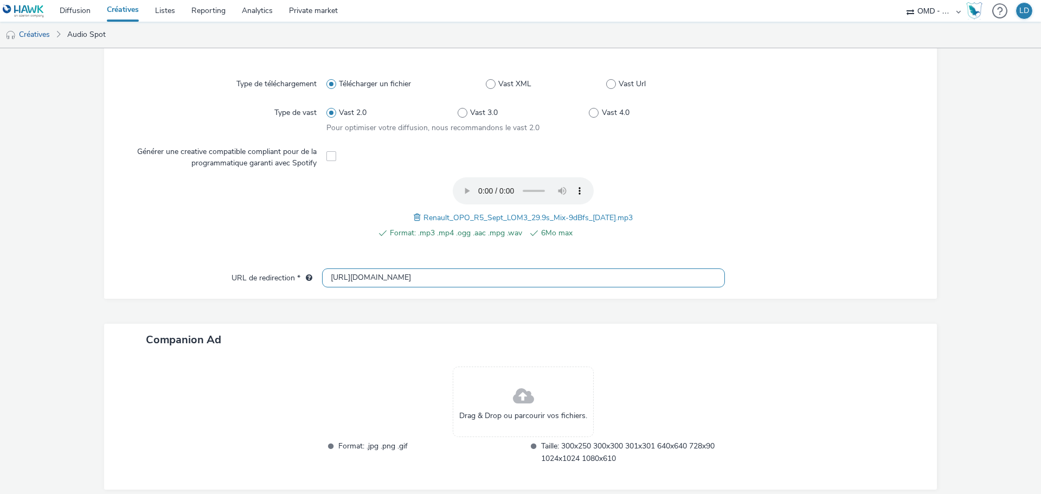
type input "https://www.renault.fr/vehicules-electriques/r5-e-tech-electrique.html?utm_medi…"
click at [878, 265] on div "Type de téléchargement Télécharger un fichier Vast XML Vast Url Type de vast Va…" at bounding box center [520, 167] width 811 height 203
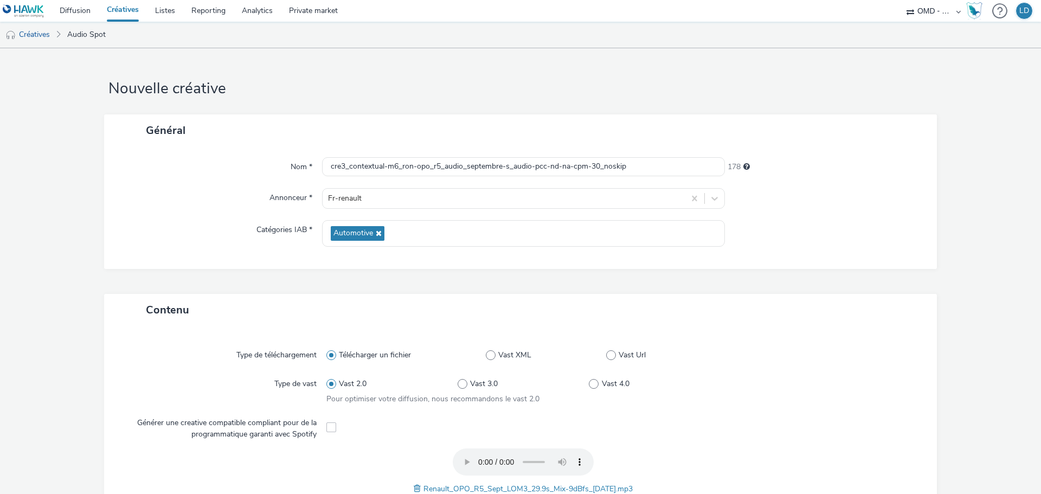
scroll to position [319, 0]
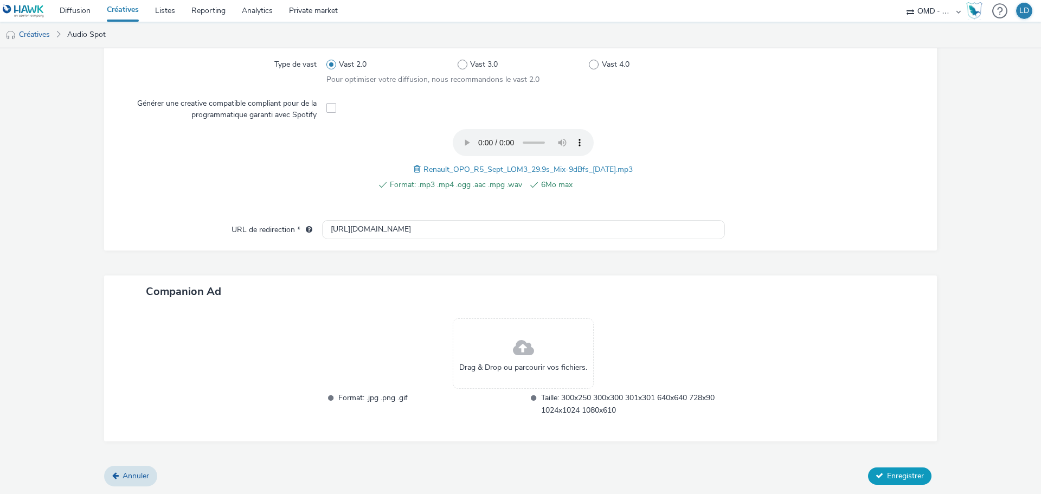
click at [905, 480] on span "Enregistrer" at bounding box center [905, 476] width 37 height 10
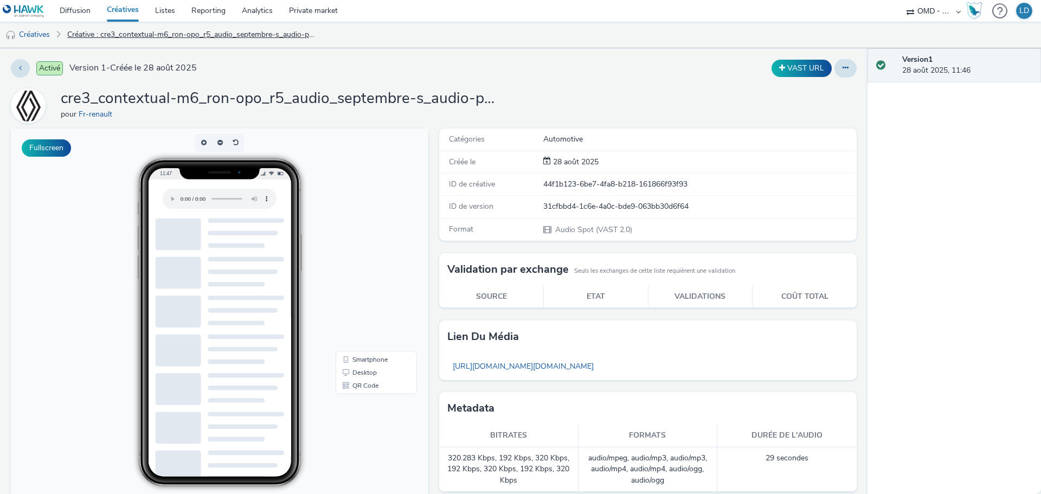
click at [119, 35] on link "Créative : cre3_contextual-m6_ron-opo_r5_audio_septembre-s_audio-pcc-nd-na-cpm-…" at bounding box center [192, 35] width 260 height 26
click at [65, 34] on link "Créative : cre3_contextual-m6_ron-opo_r5_audio_septembre-s_audio-pcc-nd-na-cpm-…" at bounding box center [192, 35] width 260 height 26
click at [83, 36] on link "Créative : cre3_contextual-m6_ron-opo_r5_audio_septembre-s_audio-pcc-nd-na-cpm-…" at bounding box center [192, 35] width 260 height 26
click at [145, 42] on link "Créative : cre3_contextual-m6_ron-opo_r5_audio_septembre-s_audio-pcc-nd-na-cpm-…" at bounding box center [192, 35] width 260 height 26
click at [82, 14] on link "Diffusion" at bounding box center [74, 11] width 47 height 22
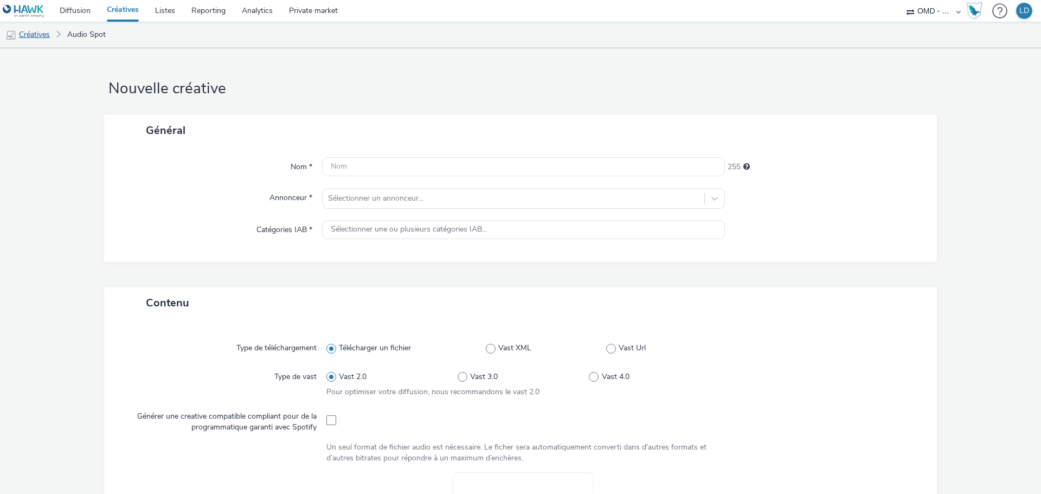
click at [42, 37] on link "Créatives" at bounding box center [27, 35] width 55 height 26
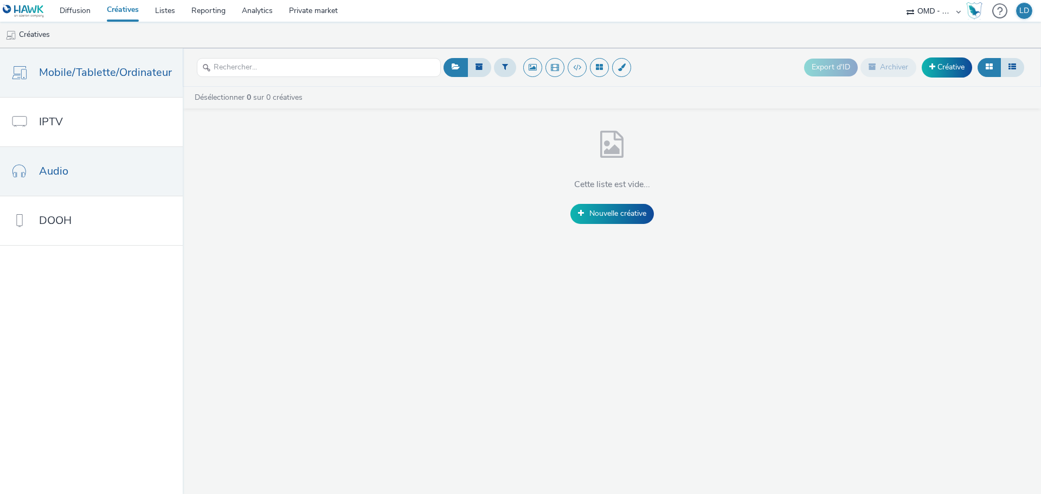
click at [117, 173] on link "Audio" at bounding box center [91, 171] width 183 height 49
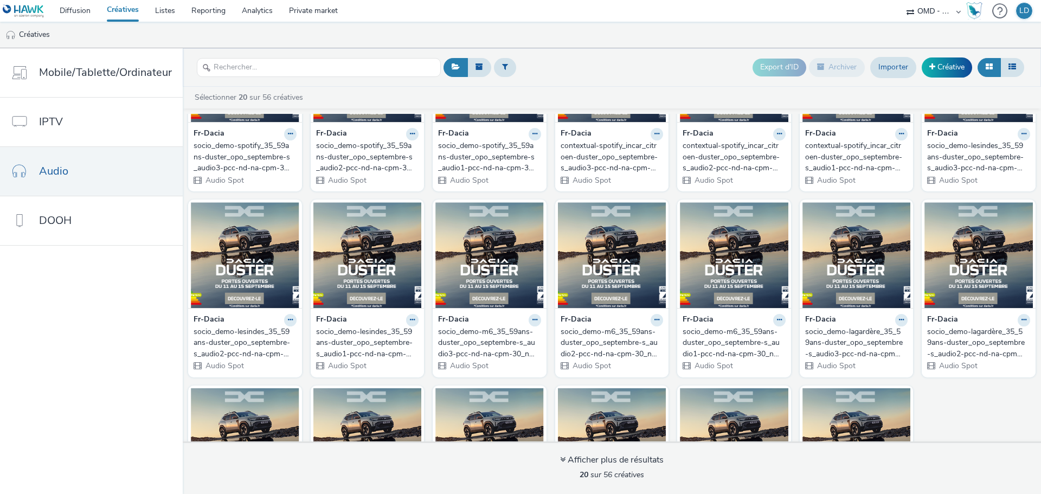
scroll to position [108, 0]
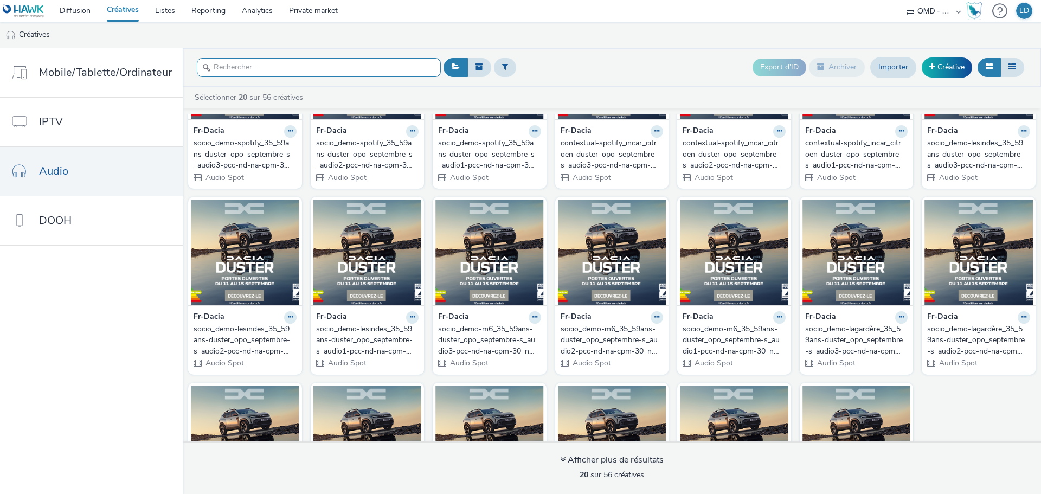
click at [311, 75] on input "text" at bounding box center [319, 67] width 244 height 19
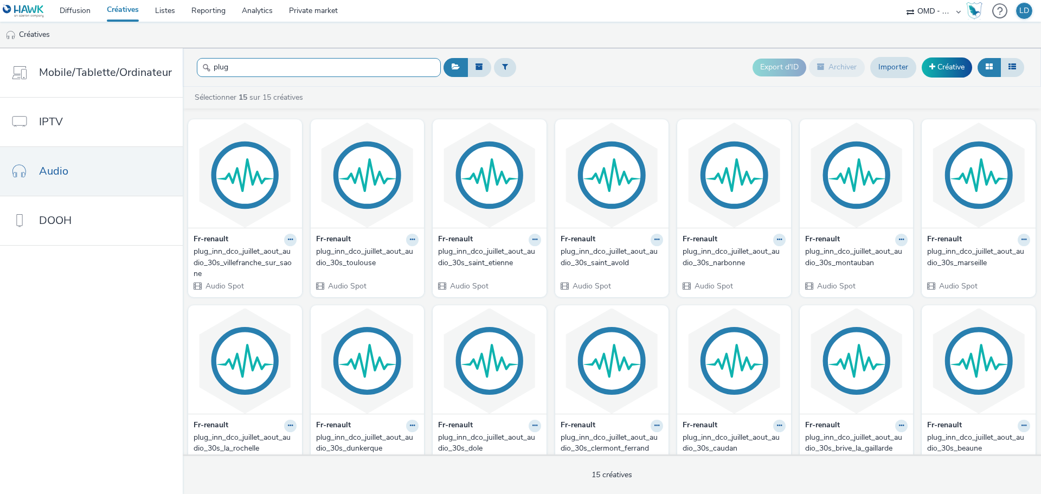
type input "plug"
click at [232, 251] on div "plug_inn_dco_juillet_aout_audio_30s_villefranche_sur_saone" at bounding box center [243, 262] width 99 height 33
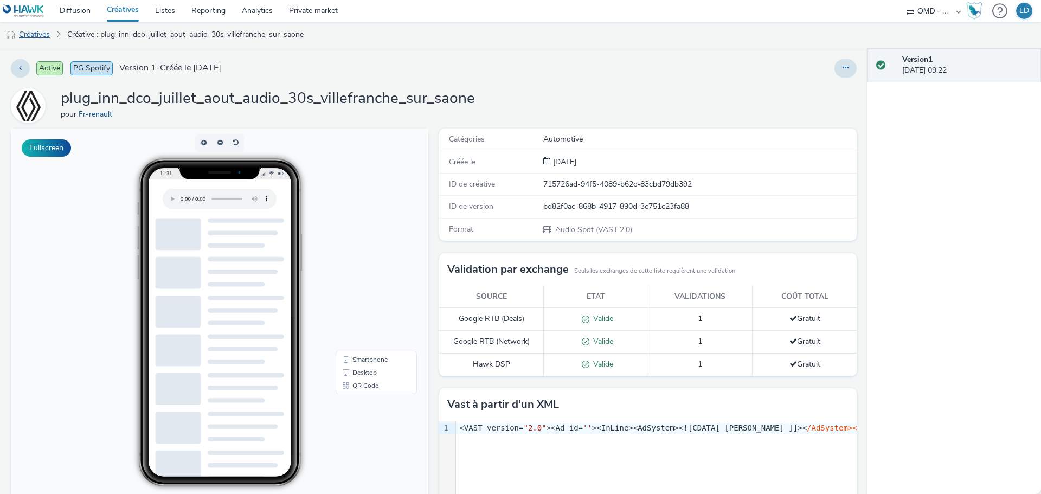
click at [20, 35] on link "Créatives" at bounding box center [27, 35] width 55 height 26
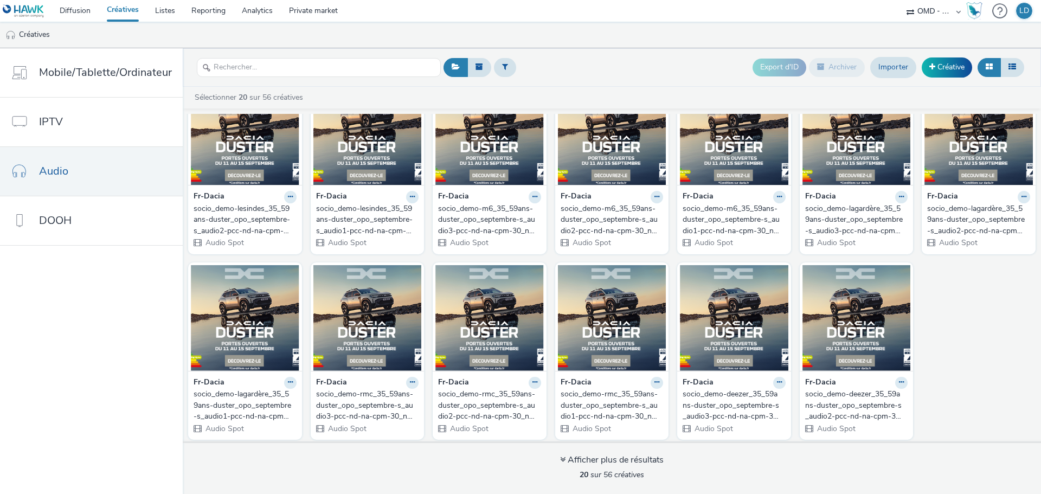
scroll to position [232, 0]
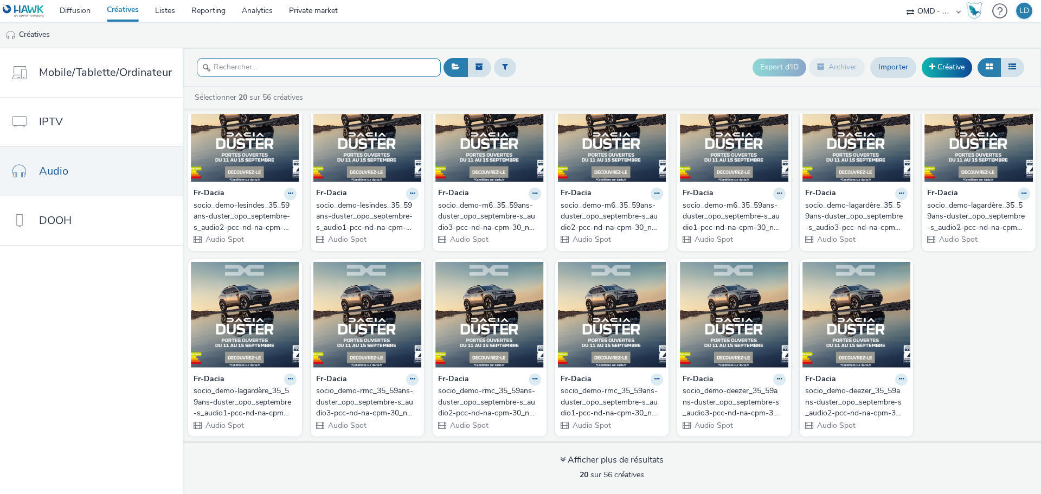
click at [215, 68] on input "text" at bounding box center [319, 67] width 244 height 19
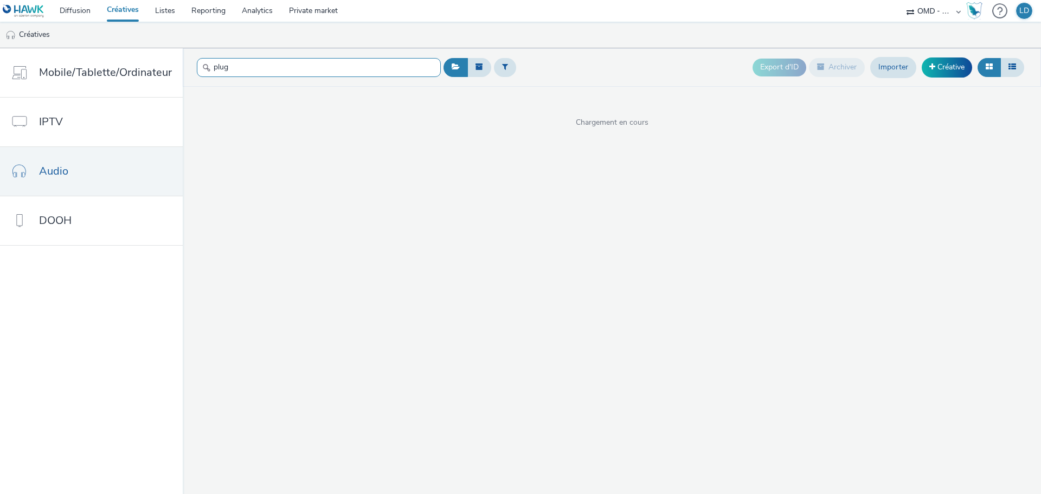
type input "plug"
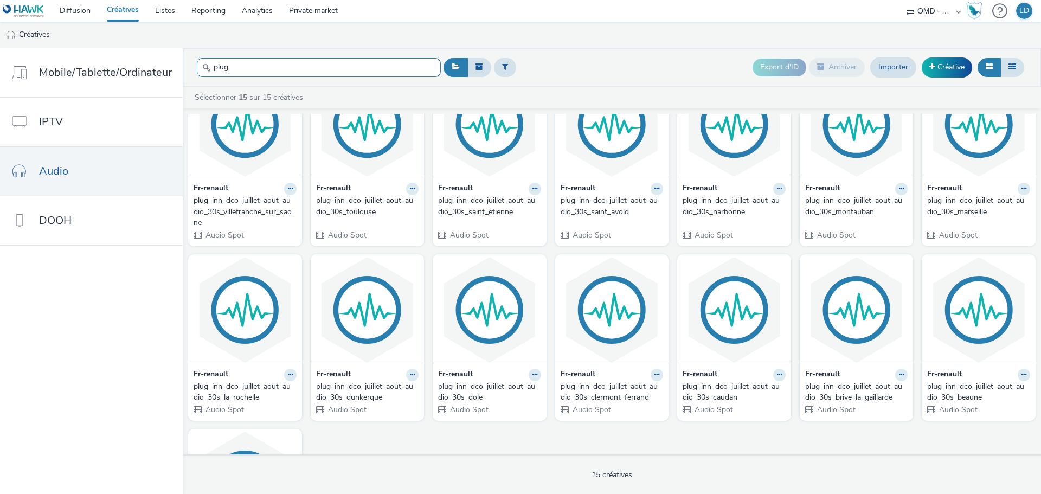
scroll to position [197, 0]
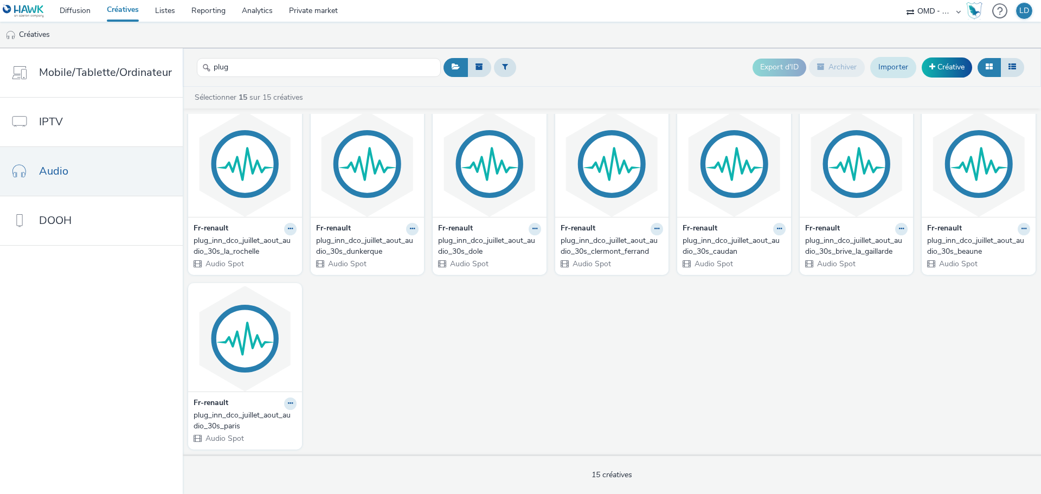
click at [893, 68] on link "Importer" at bounding box center [893, 67] width 46 height 21
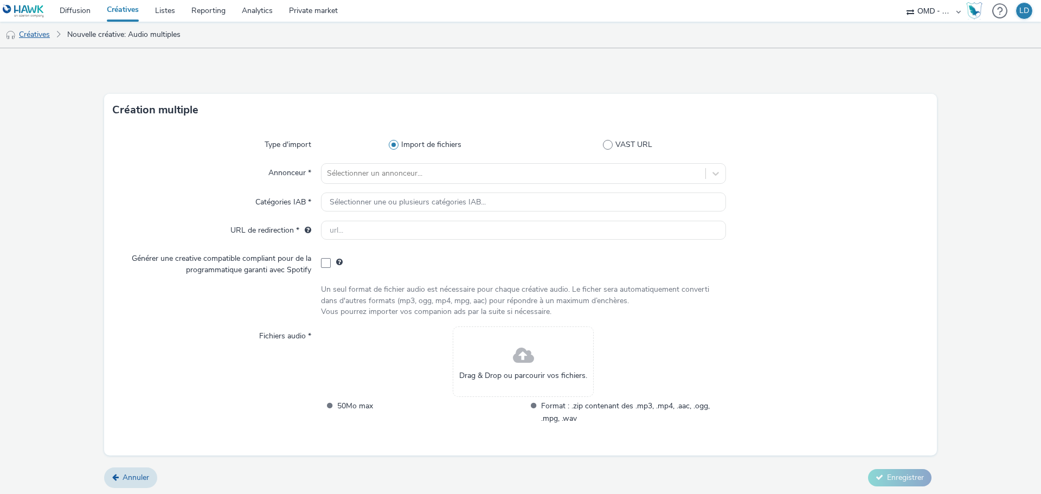
click at [39, 38] on link "Créatives" at bounding box center [27, 35] width 55 height 26
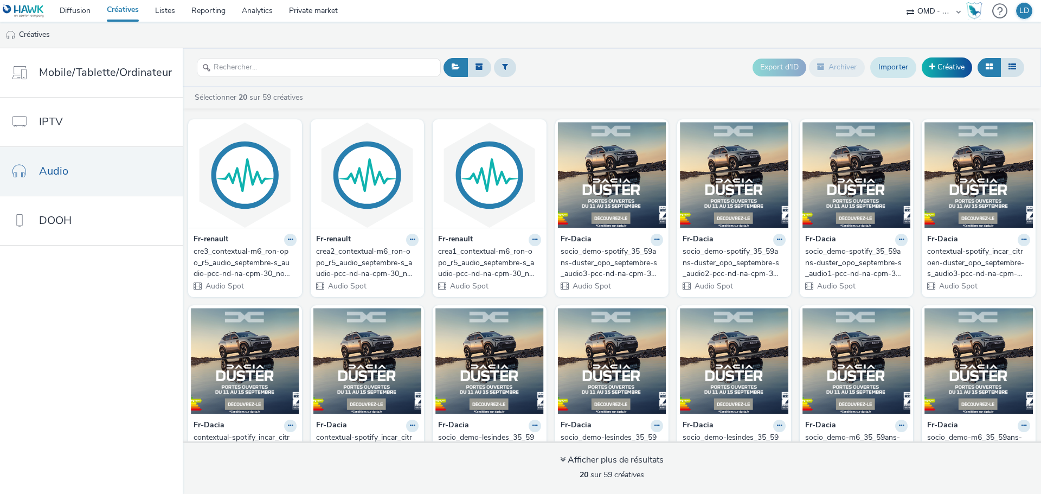
click at [882, 66] on link "Importer" at bounding box center [893, 67] width 46 height 21
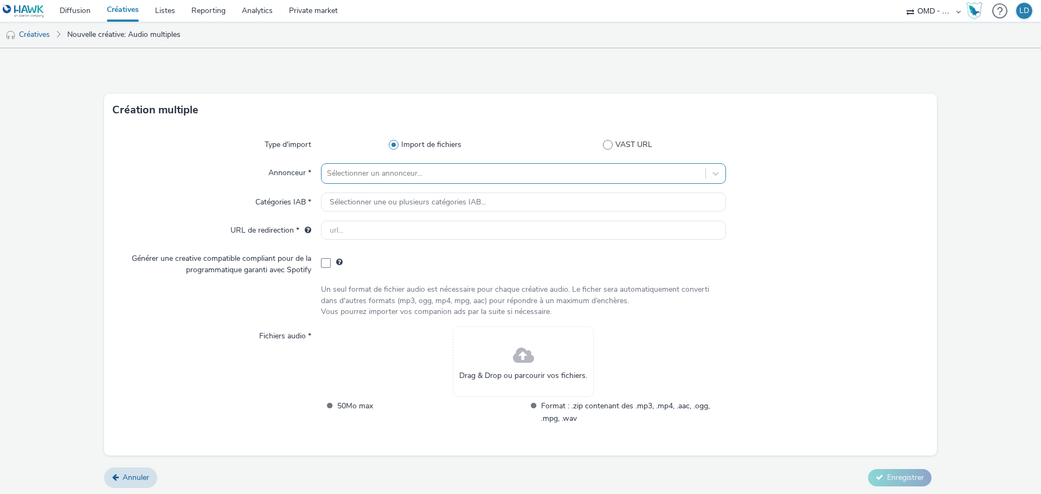
click at [349, 164] on div "Sélectionner un annonceur..." at bounding box center [523, 173] width 405 height 21
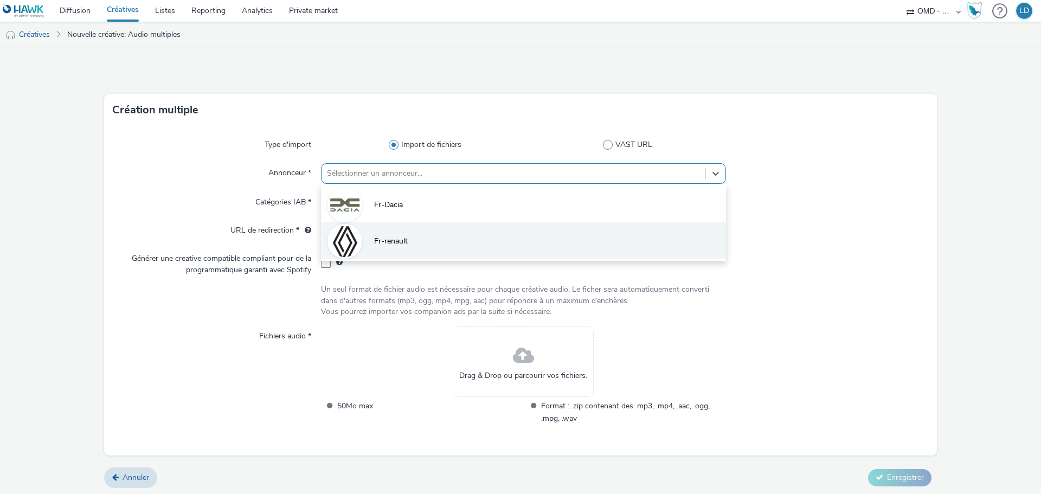
click at [361, 233] on li "Fr-renault" at bounding box center [523, 240] width 405 height 36
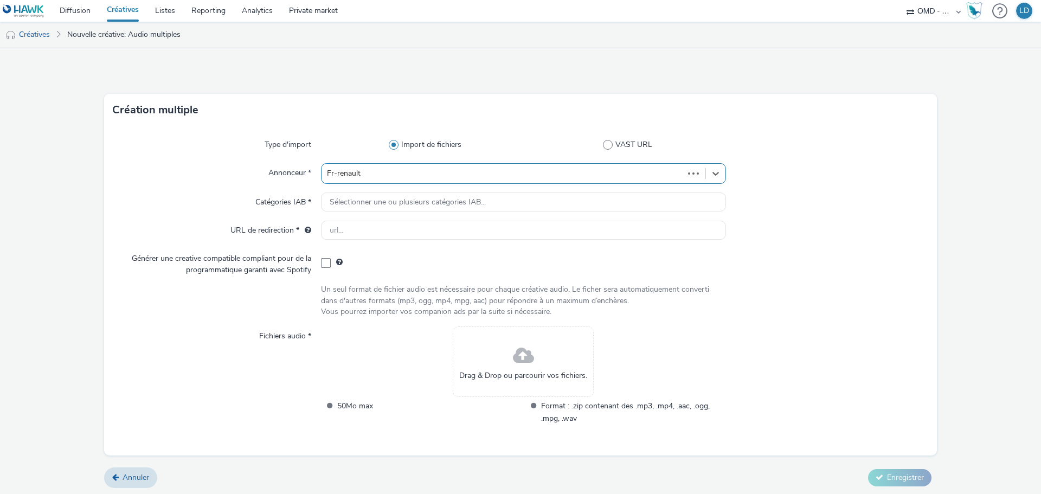
type input "[URL][DOMAIN_NAME]"
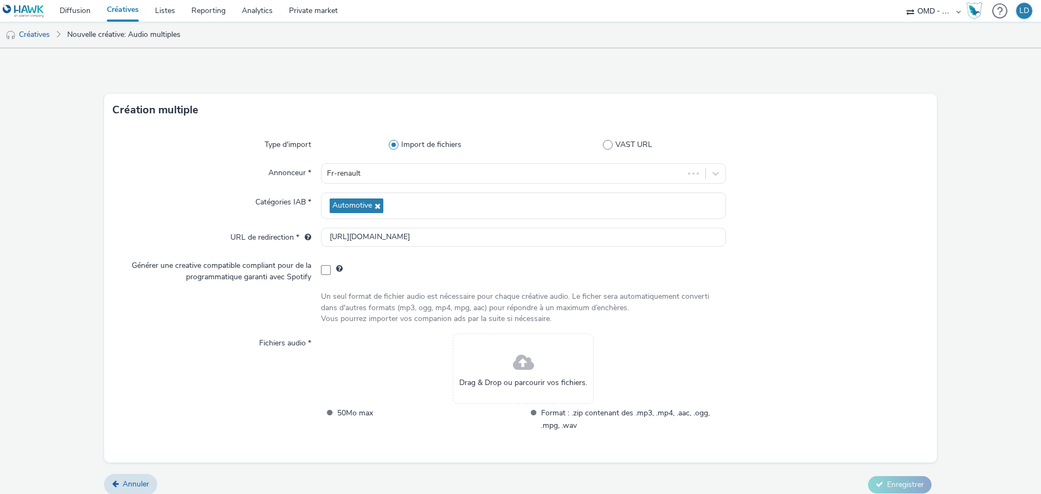
click at [562, 369] on div "Drag & Drop ou parcourir vos fichiers." at bounding box center [523, 368] width 141 height 70
